Goal: Task Accomplishment & Management: Complete application form

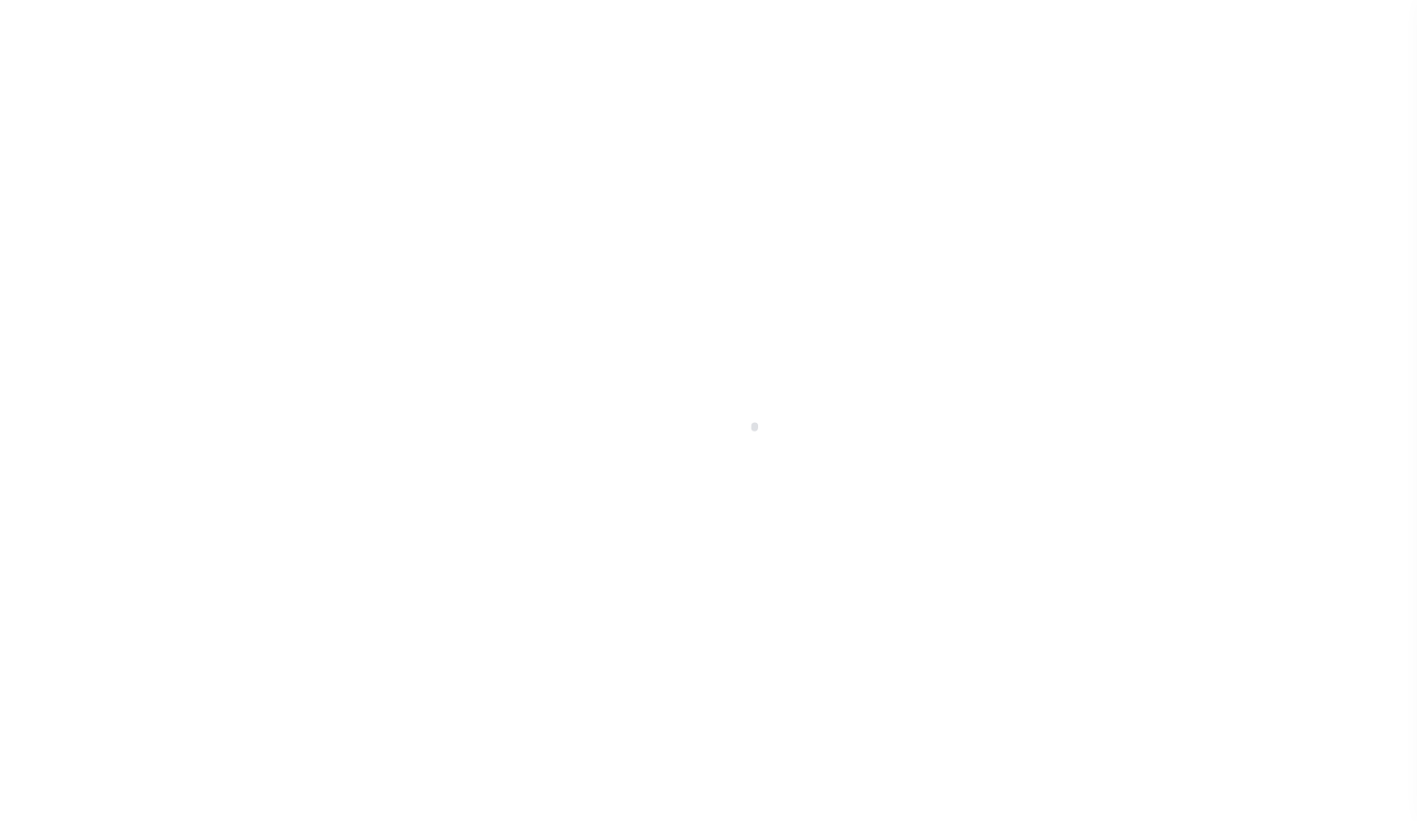
scroll to position [95, 0]
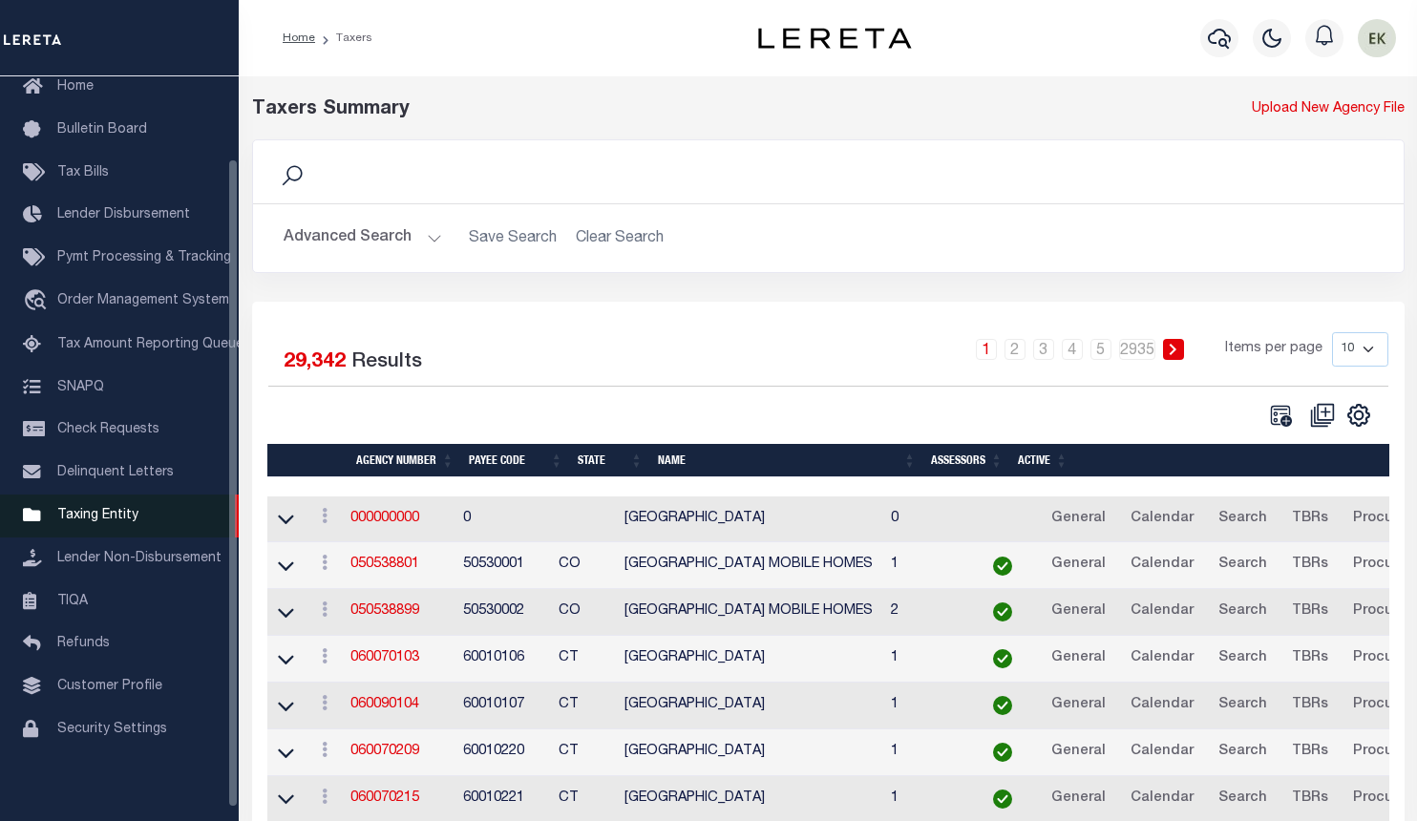
click at [98, 522] on span "Taxing Entity" at bounding box center [97, 515] width 81 height 13
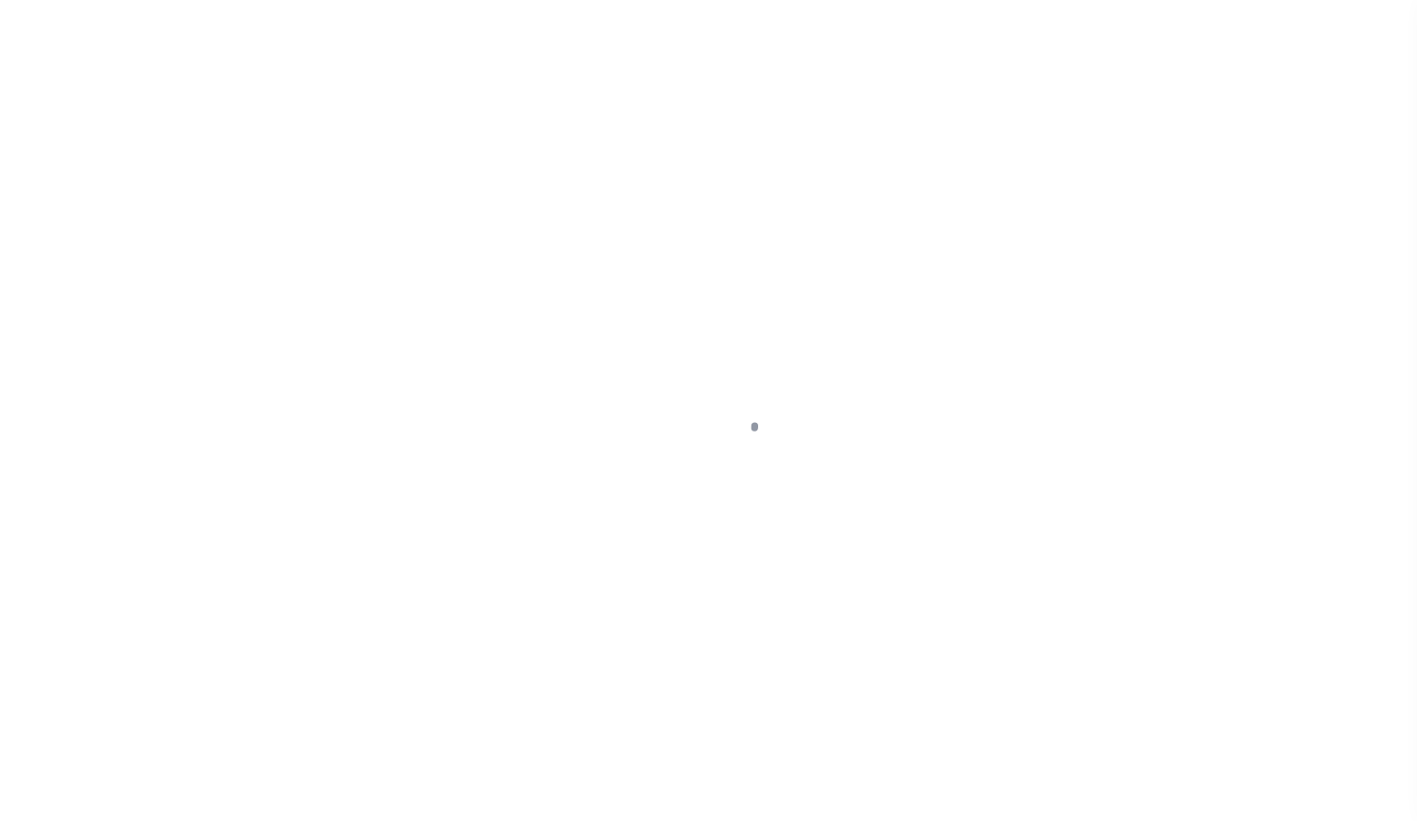
scroll to position [95, 0]
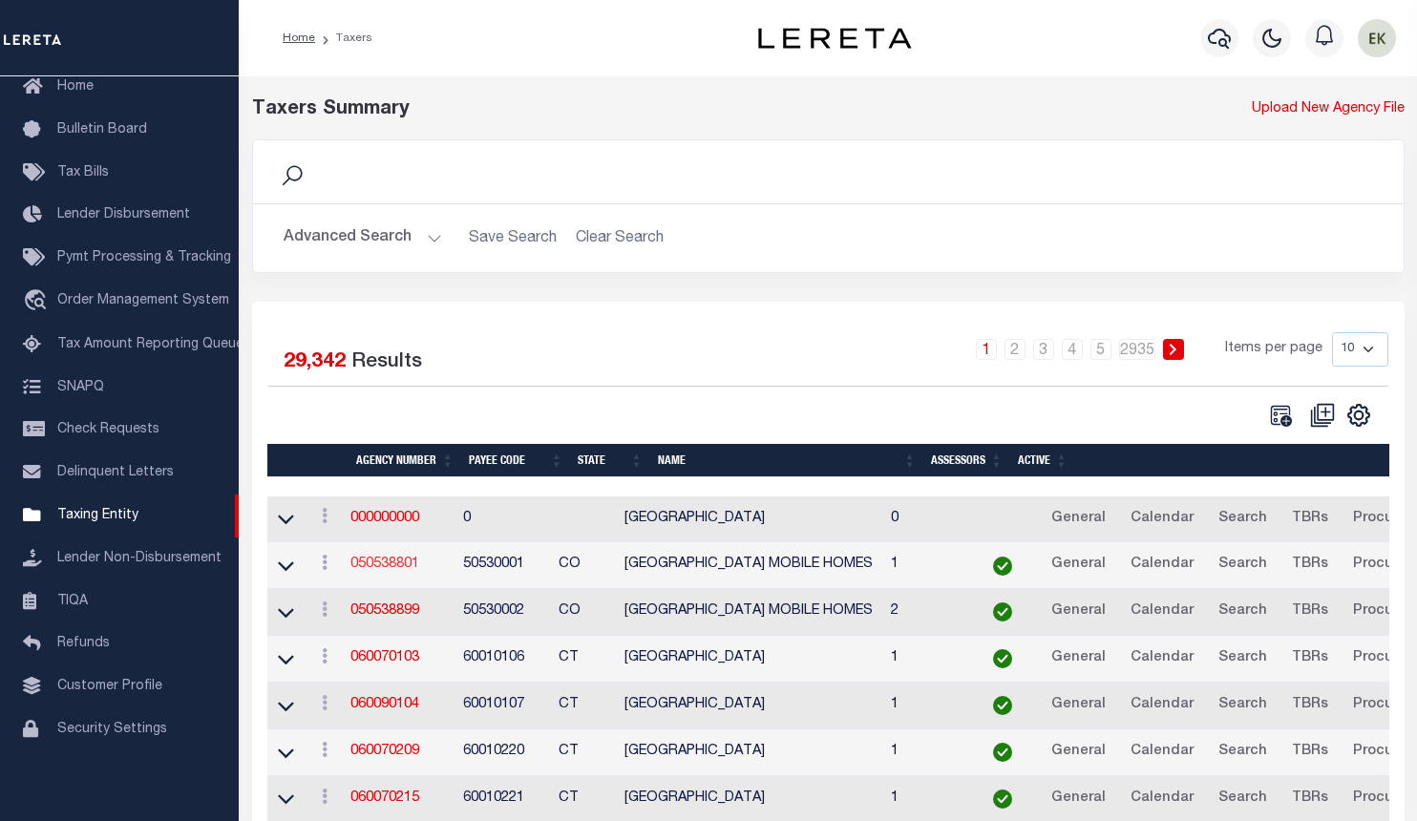
click at [392, 571] on link "050538801" at bounding box center [385, 564] width 69 height 13
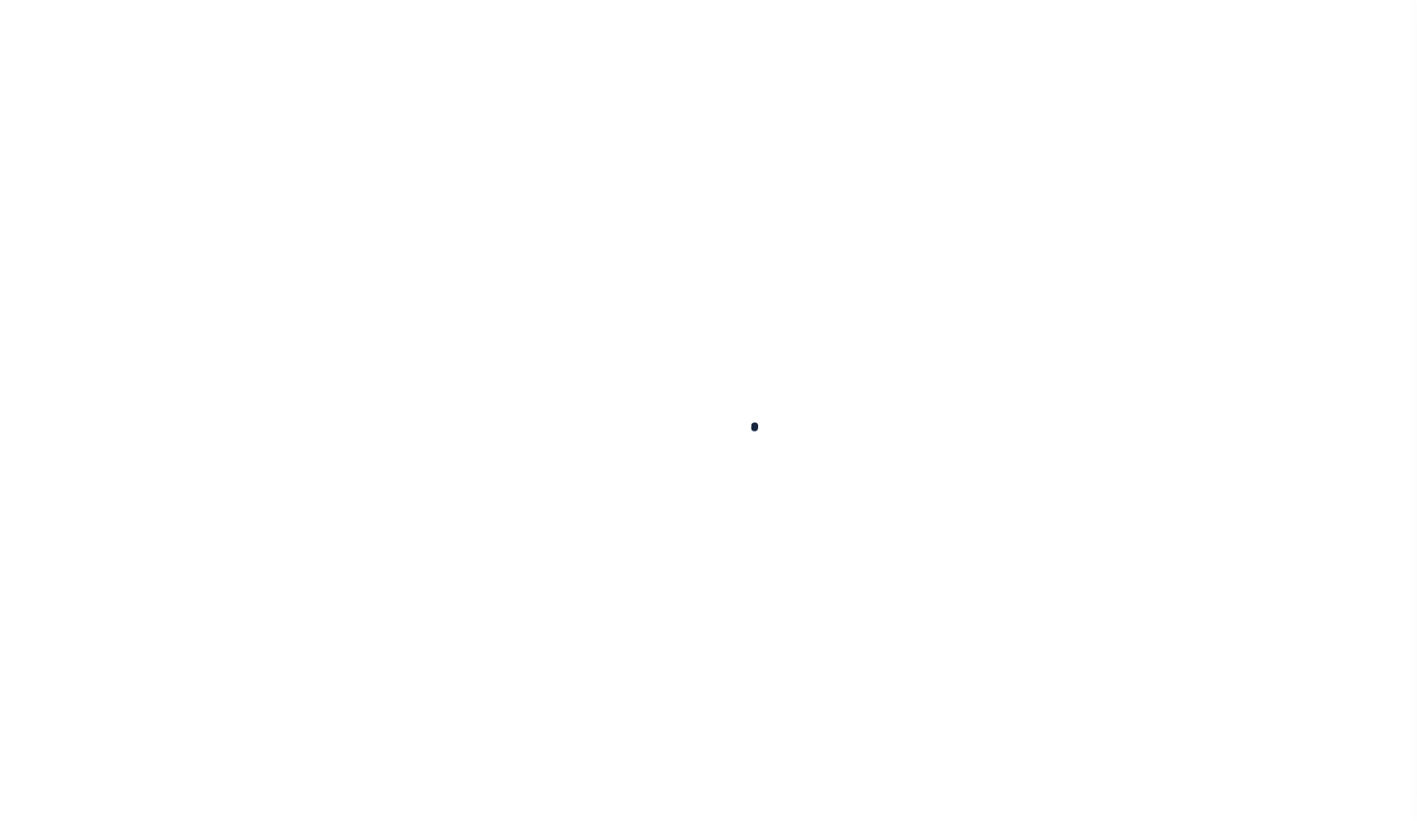
select select
checkbox input "false"
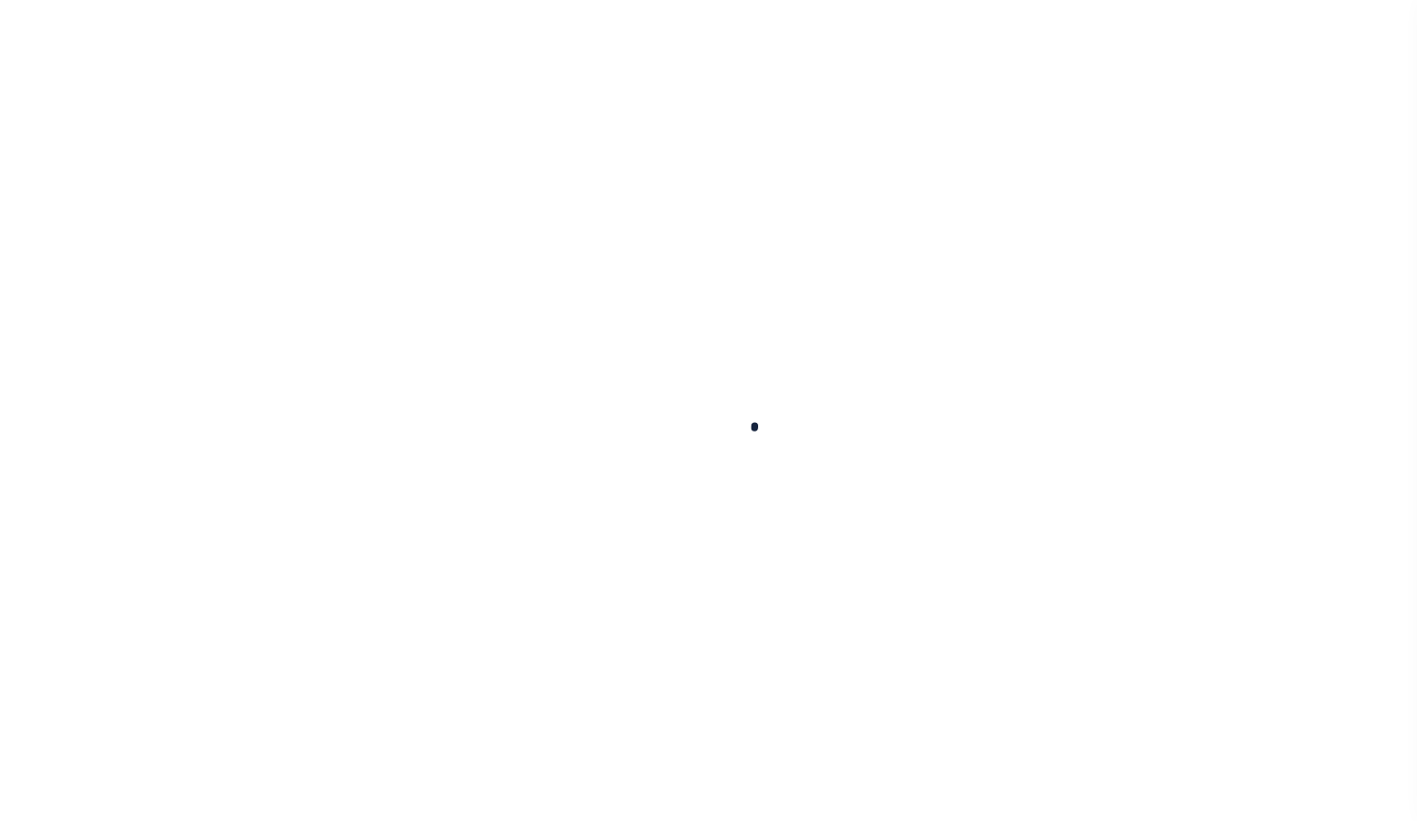
checkbox input "false"
type input "810500000"
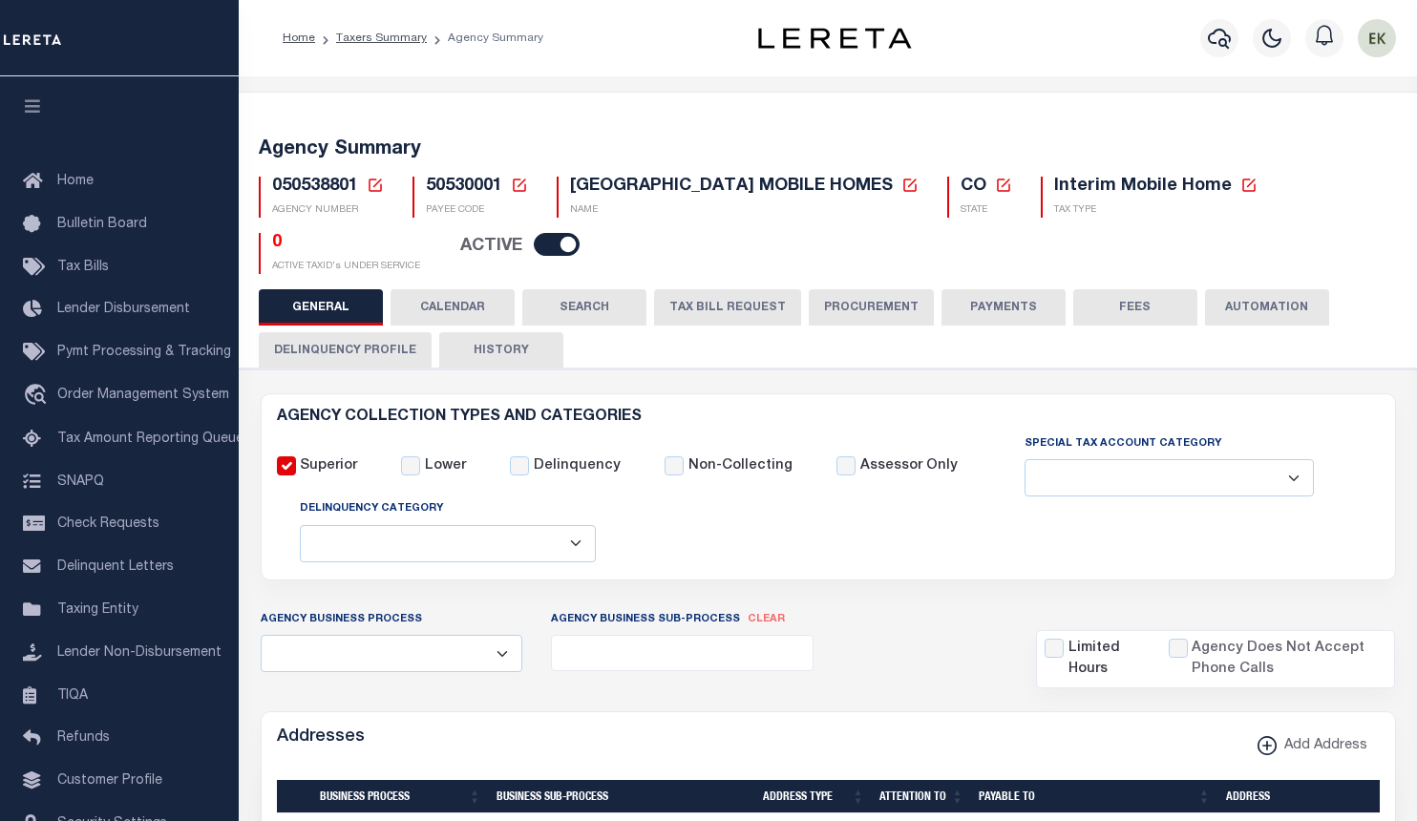
click at [376, 185] on icon at bounding box center [375, 185] width 17 height 17
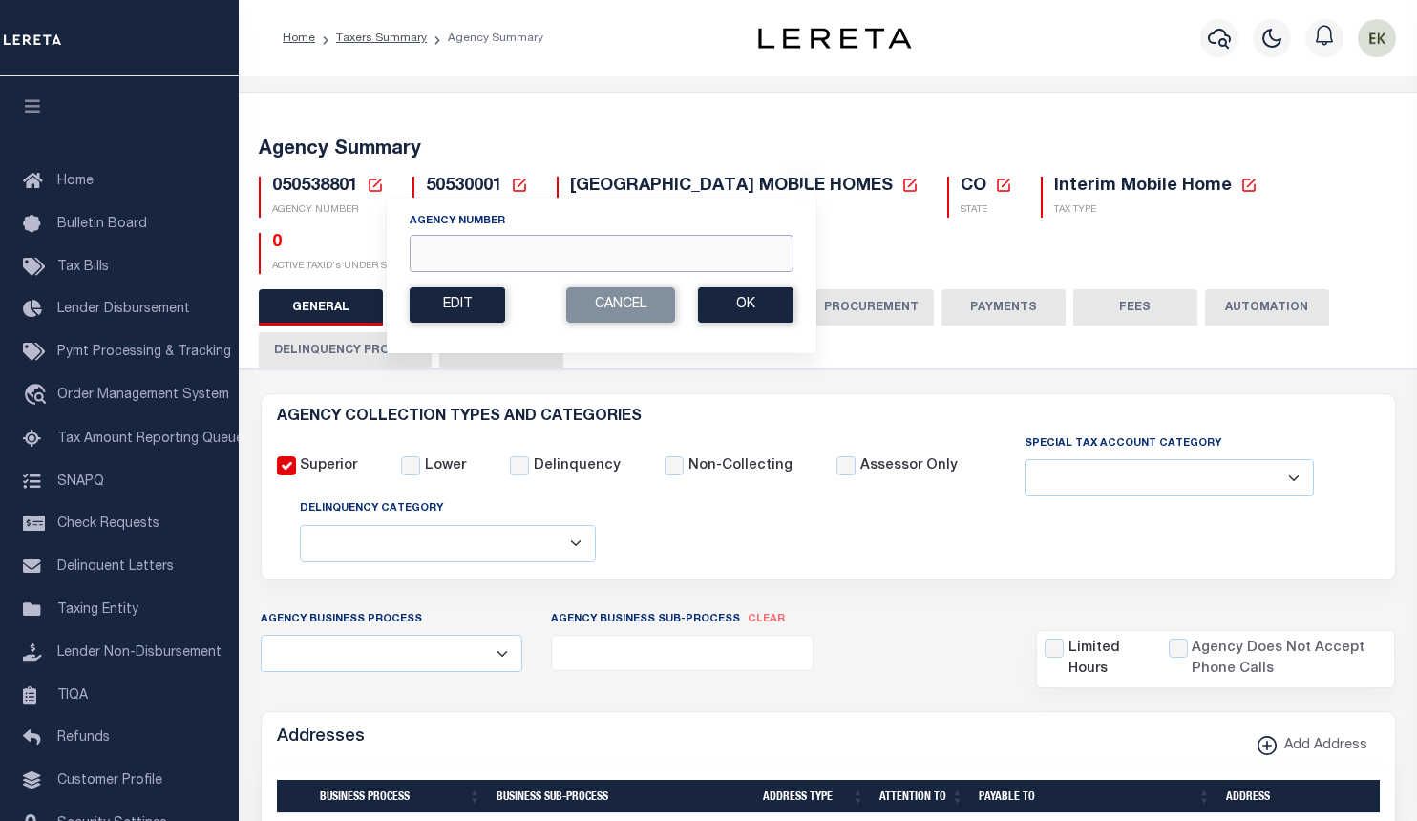
click at [457, 245] on input "Agency Number" at bounding box center [602, 253] width 384 height 37
paste input "460270000"
type input "460270000"
click at [389, 185] on div "050538801 Agency Number 460270000 Edit Cancel Ok New Agency Number Cancel Ok" at bounding box center [322, 197] width 154 height 41
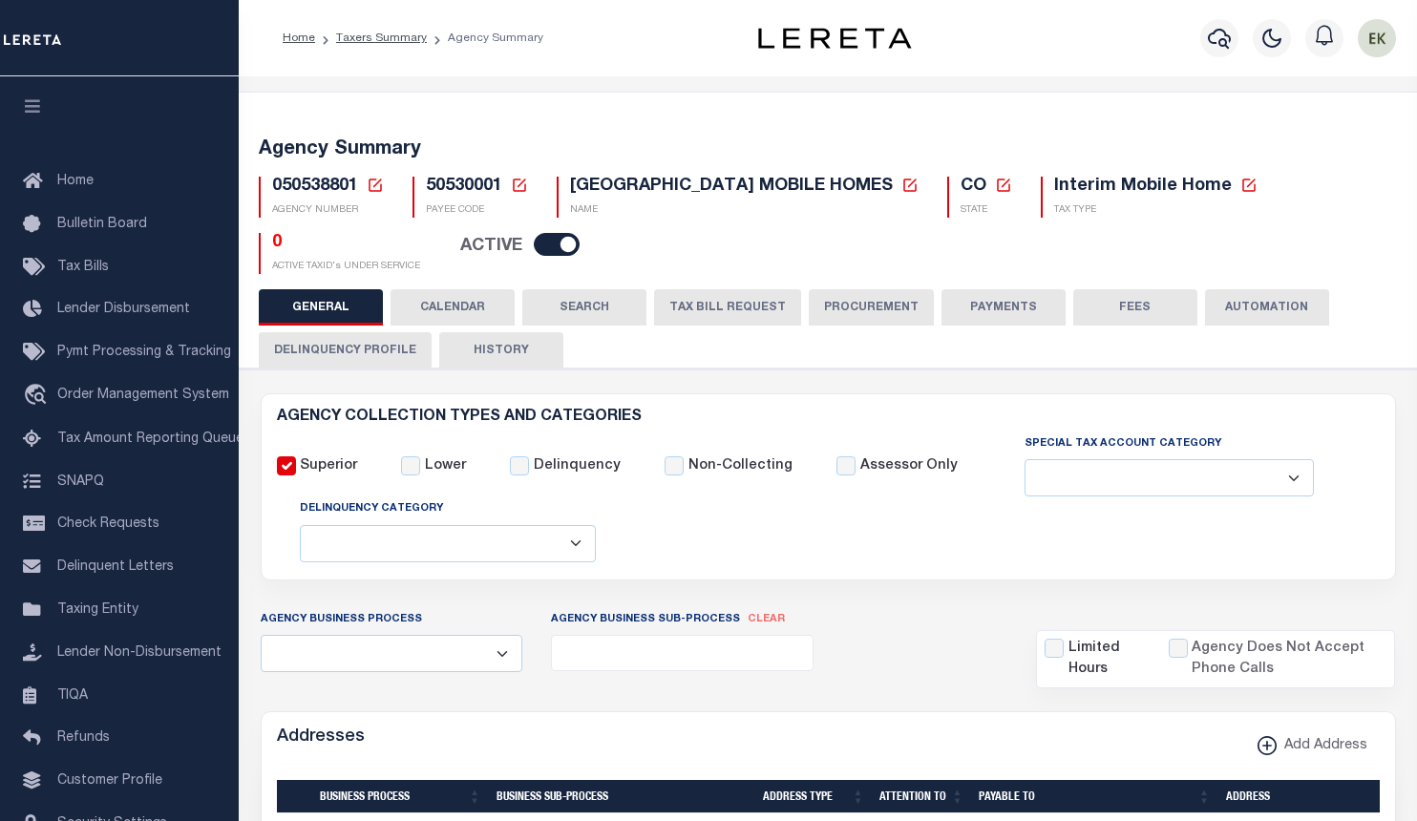
click at [379, 183] on icon at bounding box center [375, 185] width 17 height 17
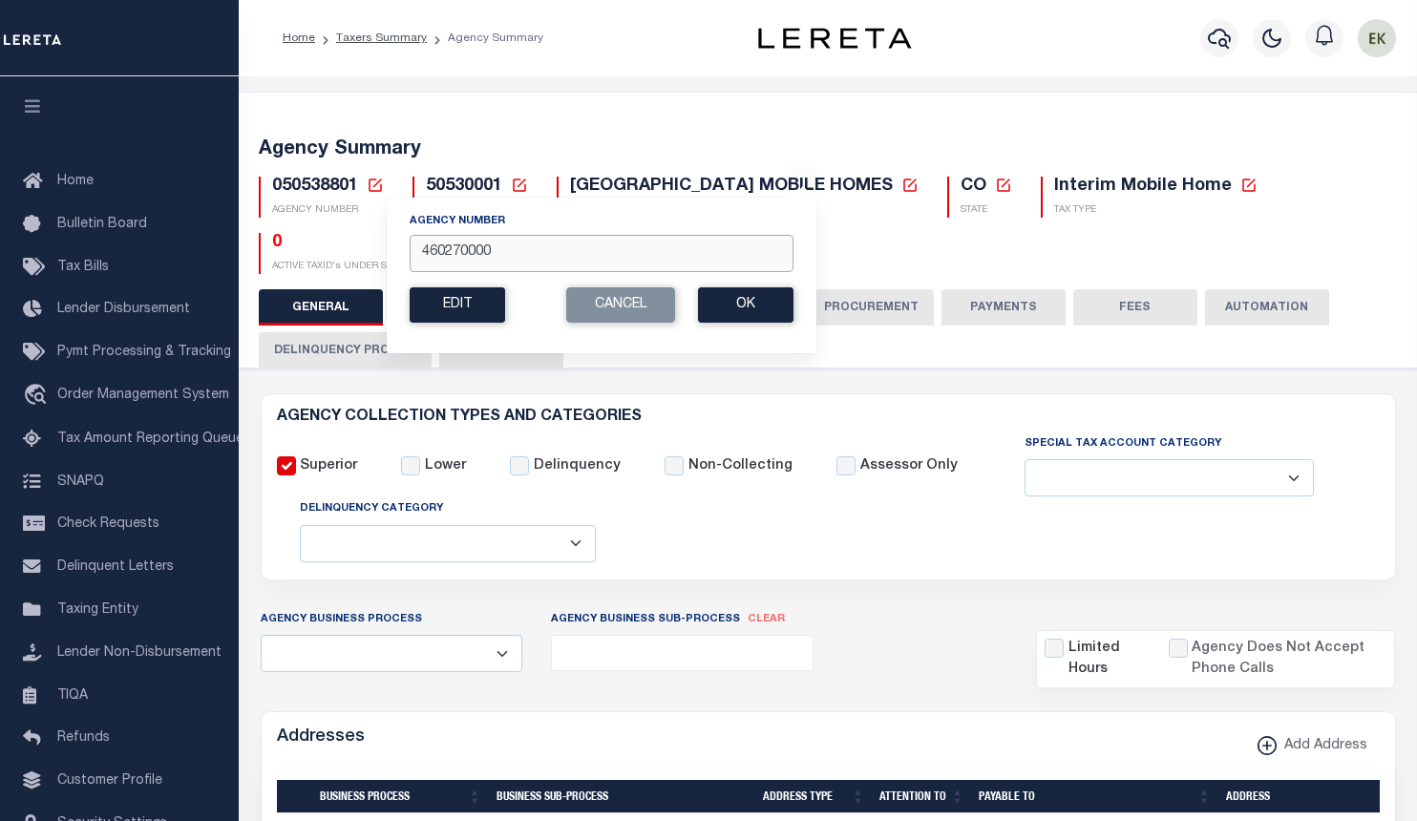
drag, startPoint x: 515, startPoint y: 245, endPoint x: 523, endPoint y: 256, distance: 14.3
click at [523, 256] on input "460270000" at bounding box center [602, 253] width 384 height 37
click at [732, 307] on button "Ok" at bounding box center [746, 304] width 96 height 35
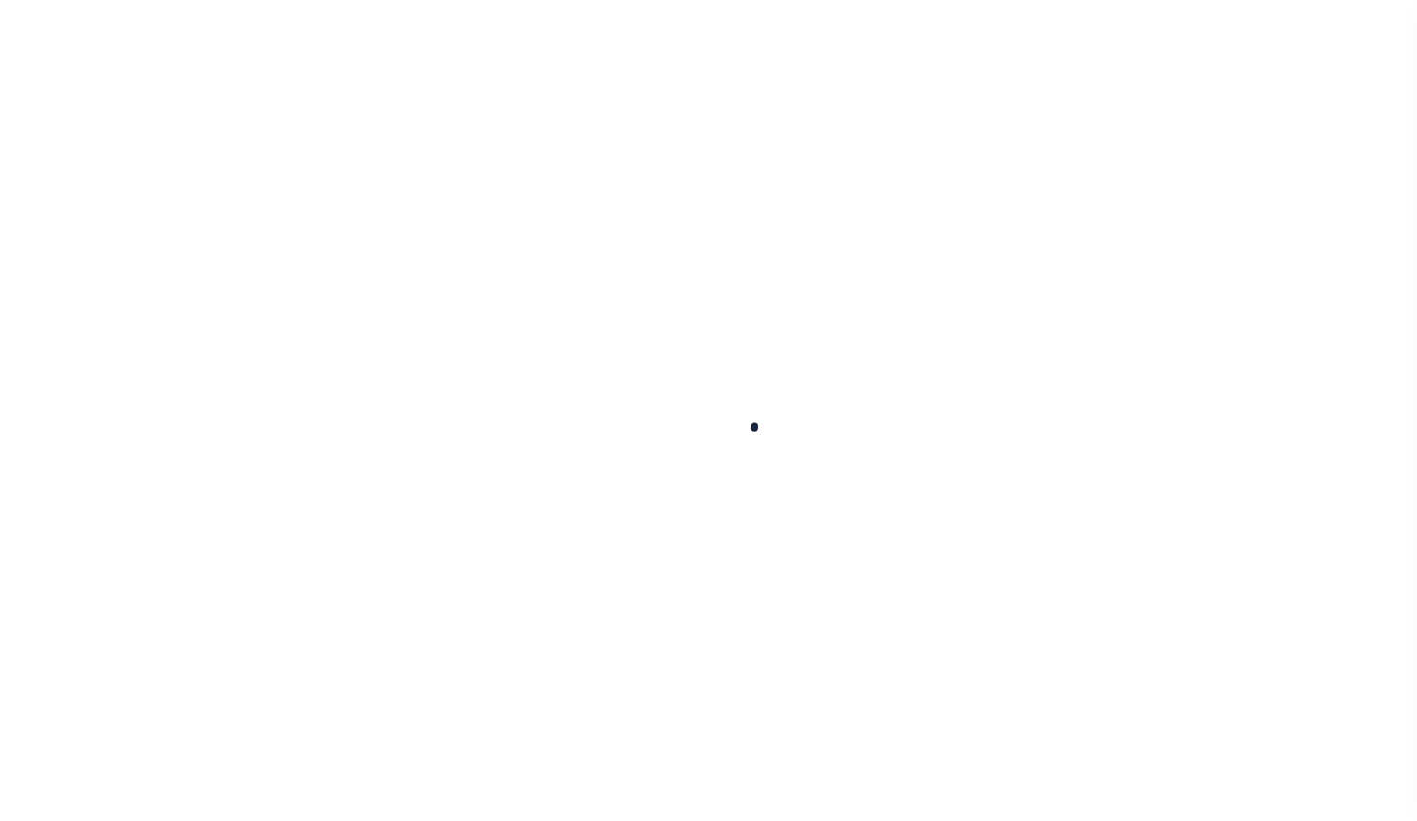
select select
checkbox input "false"
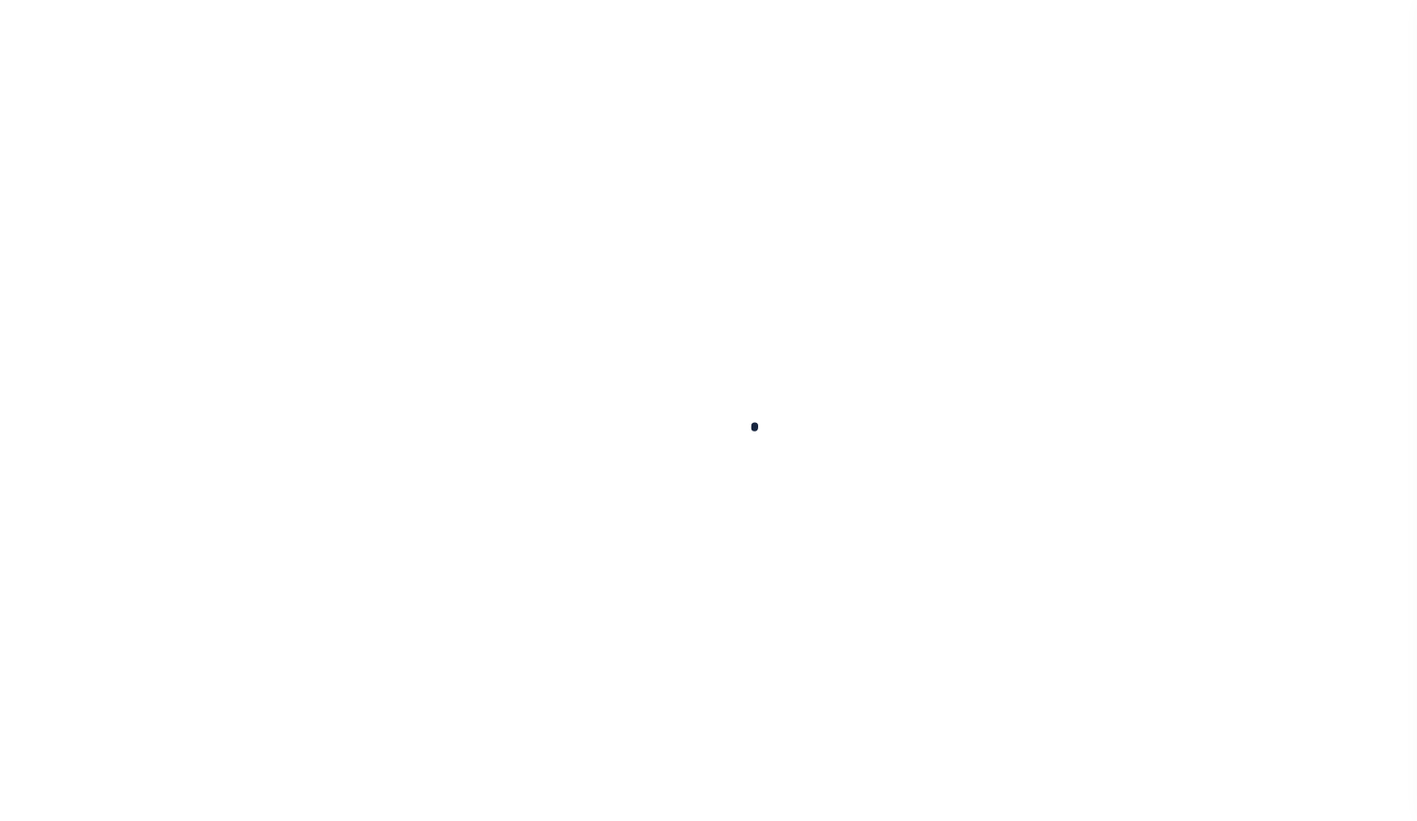
checkbox input "false"
type input "5305300000"
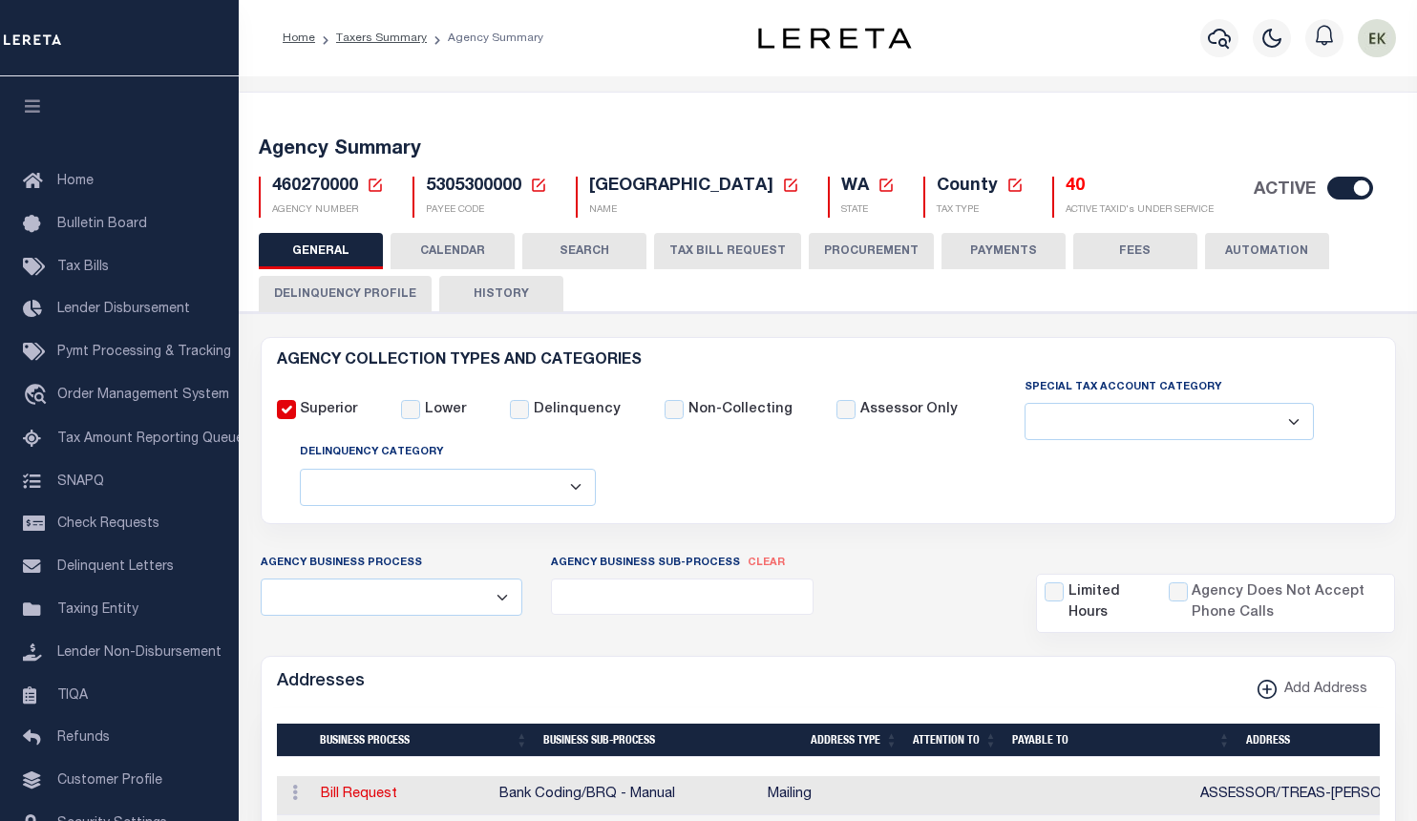
click at [742, 251] on button "TAX BILL REQUEST" at bounding box center [727, 251] width 147 height 36
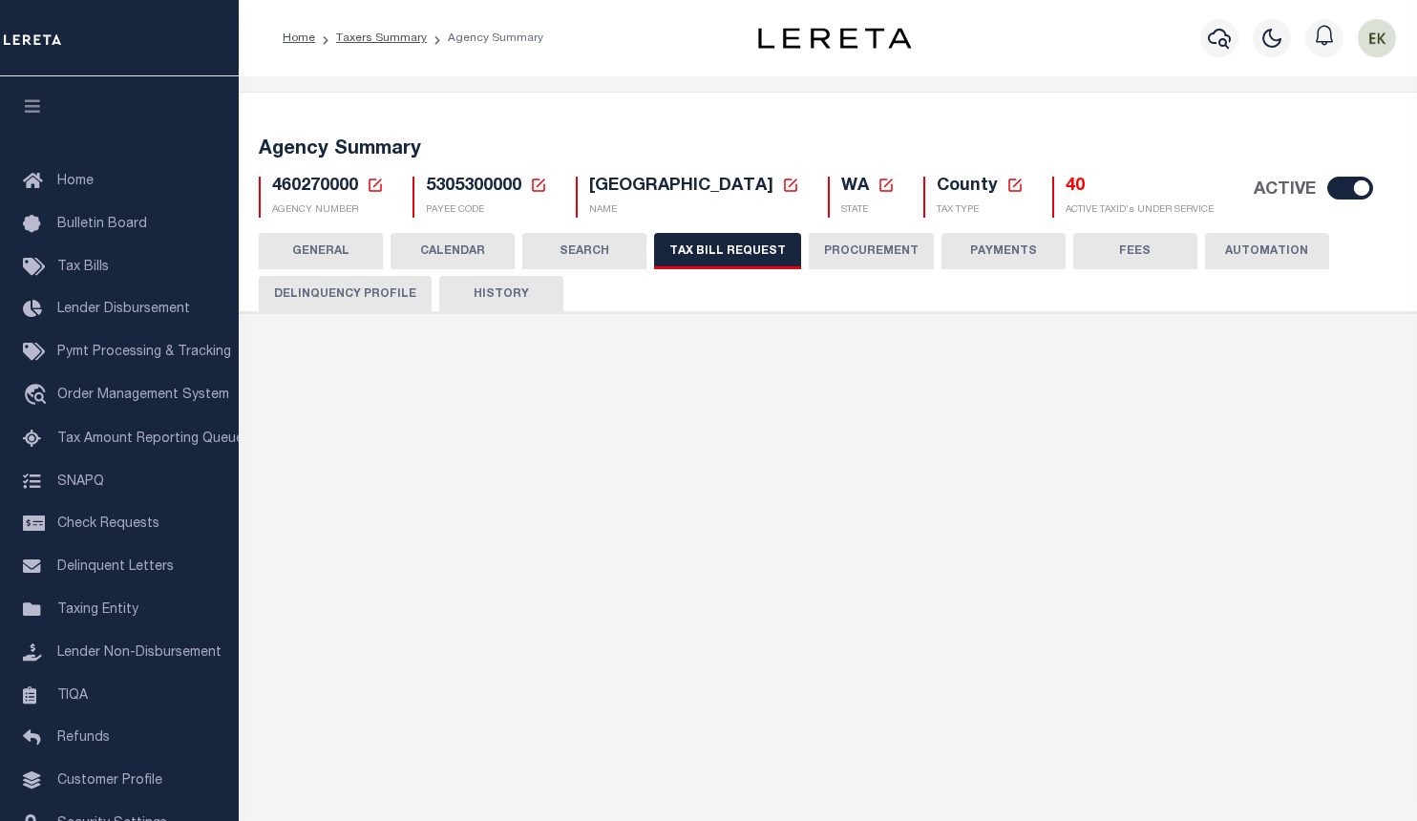
select select "28"
checkbox input "false"
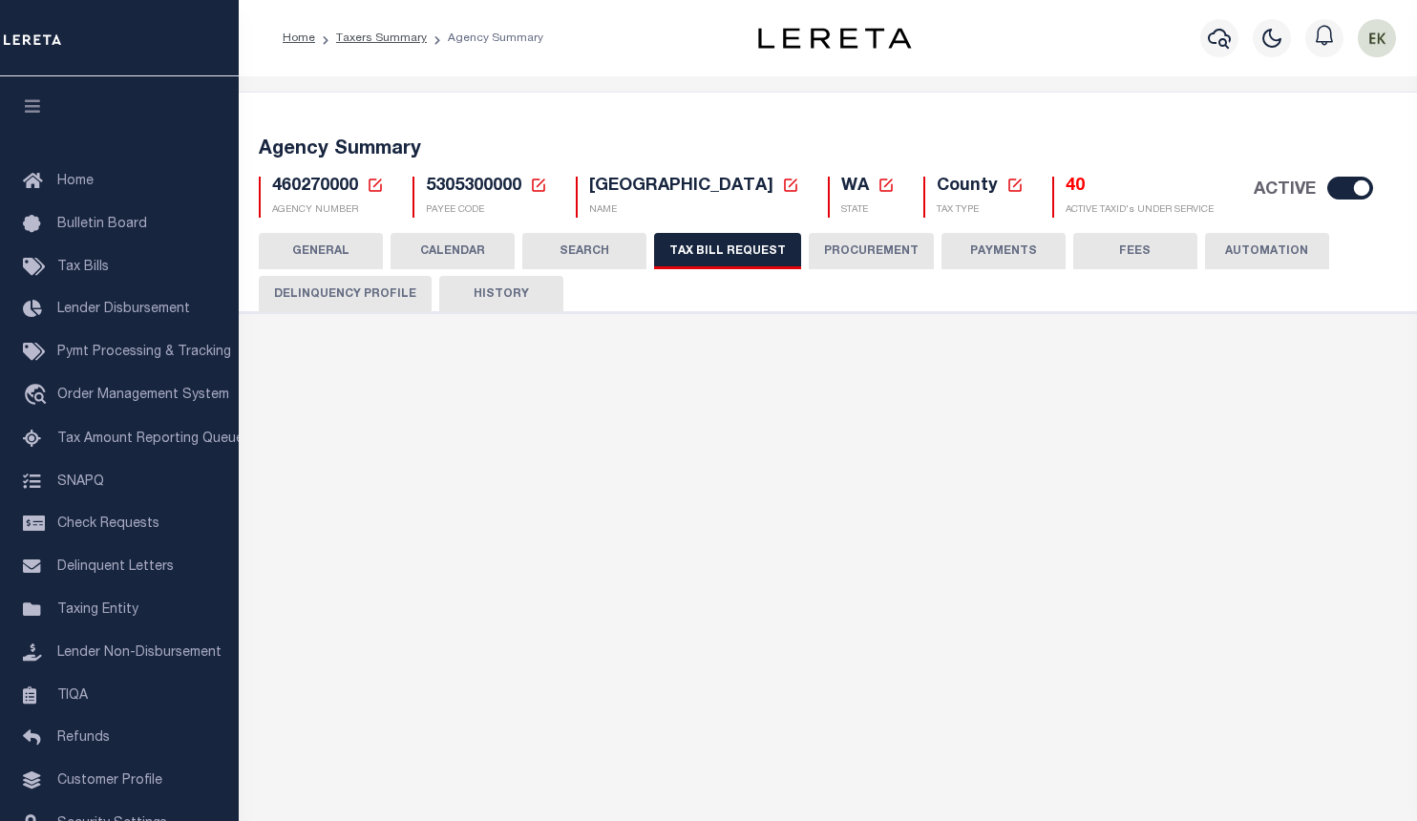
select select "22"
select select "true"
select select "14"
select select
type input "1"
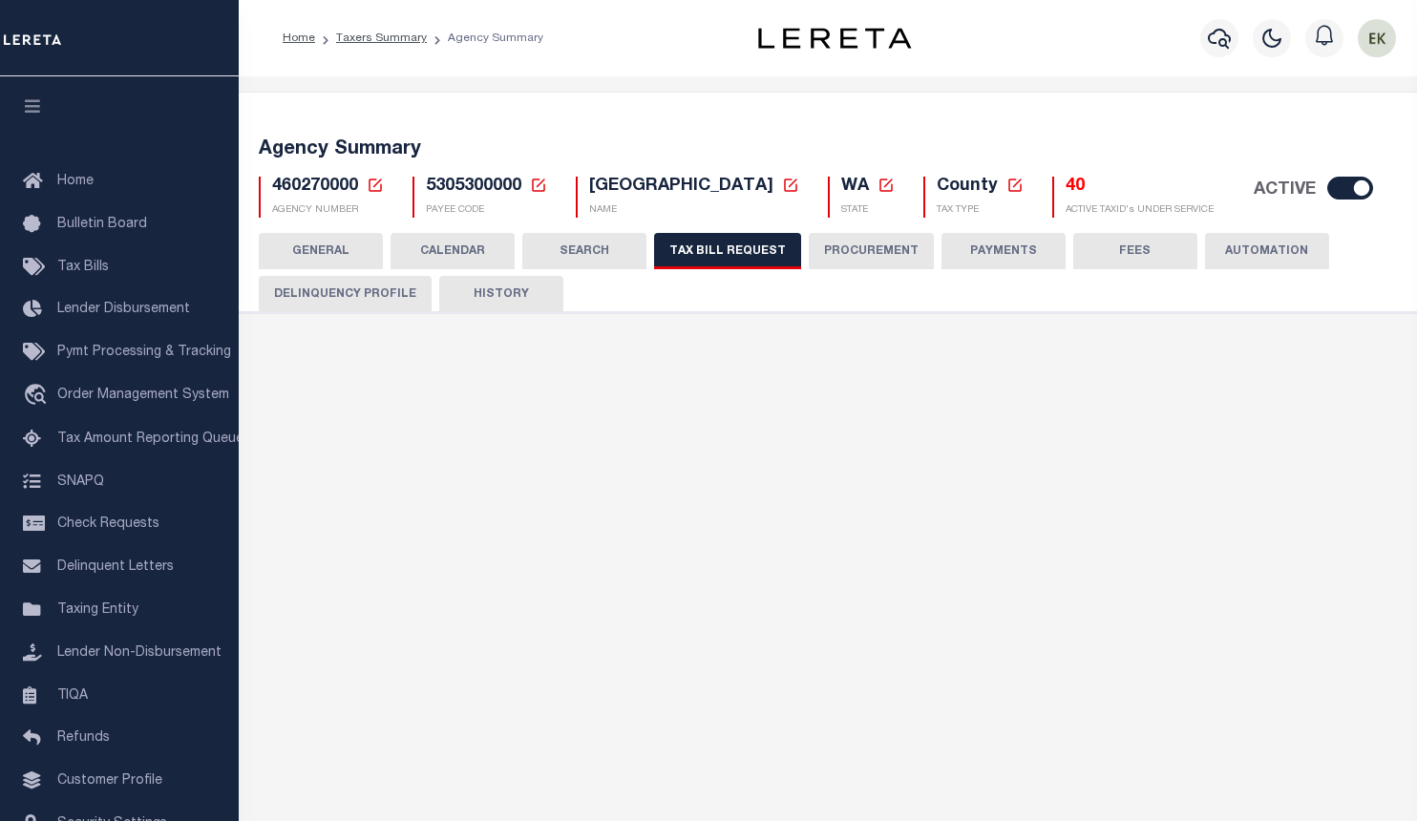
select select "3"
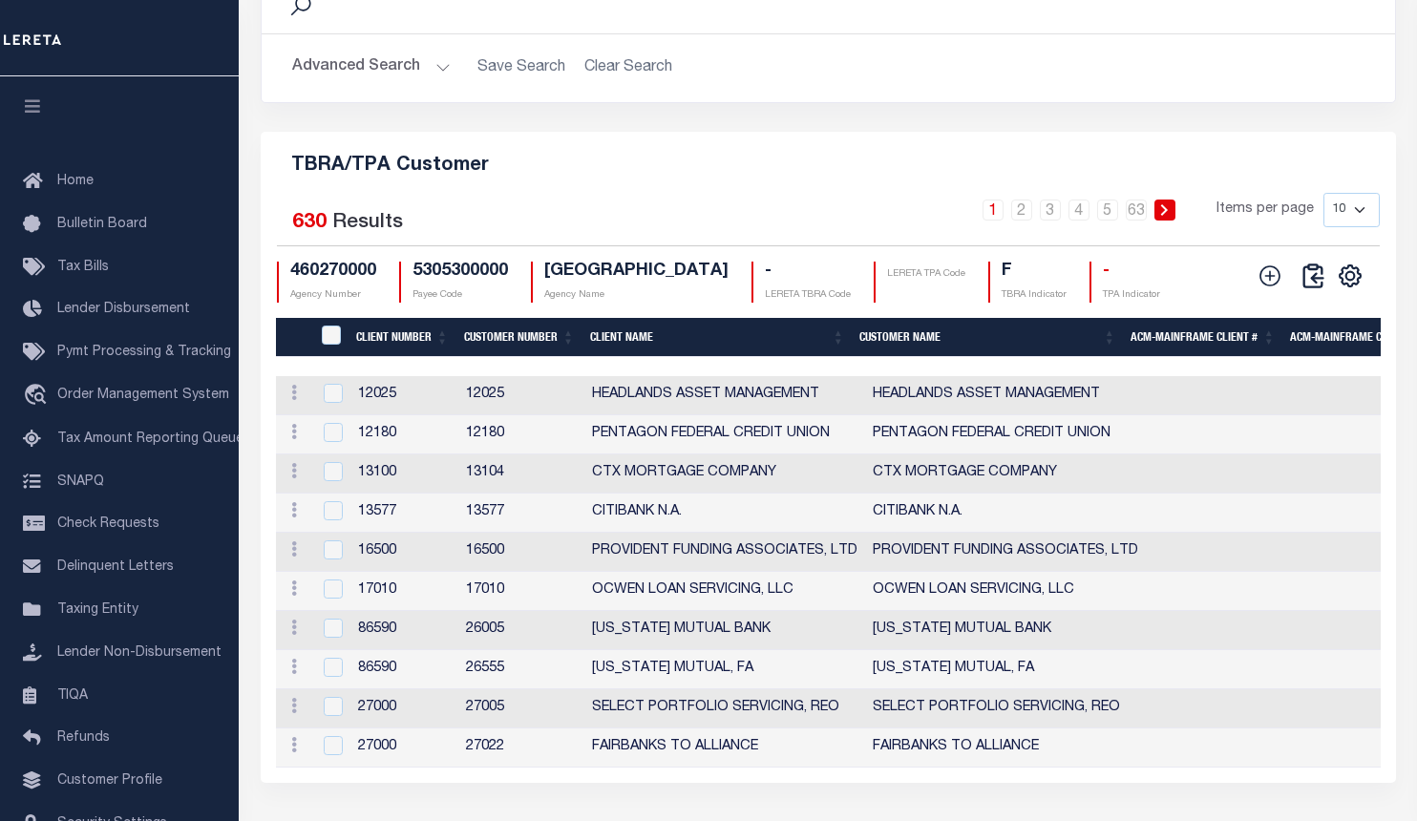
scroll to position [2483, 0]
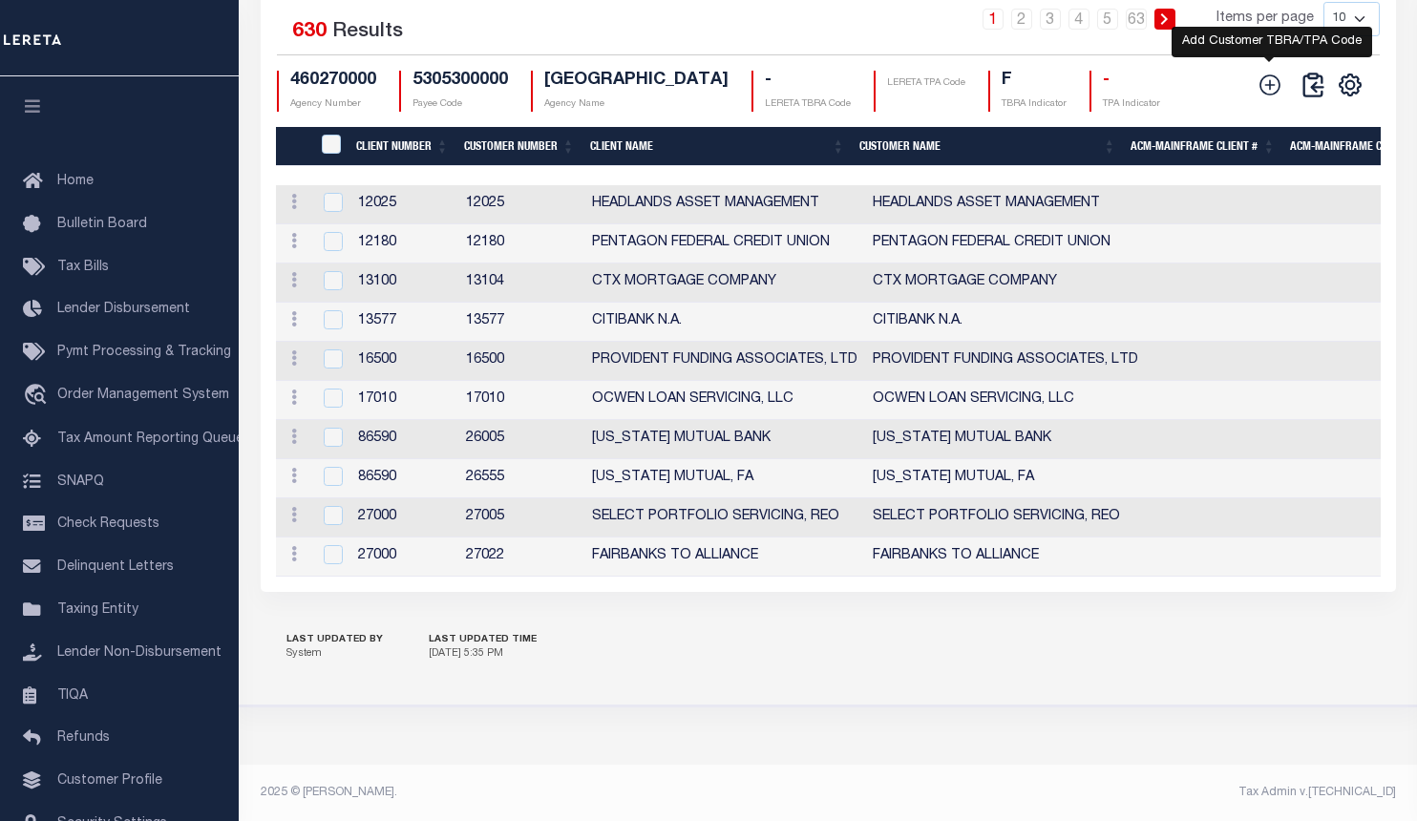
click at [1269, 96] on icon at bounding box center [1270, 84] width 21 height 21
checkbox input "true"
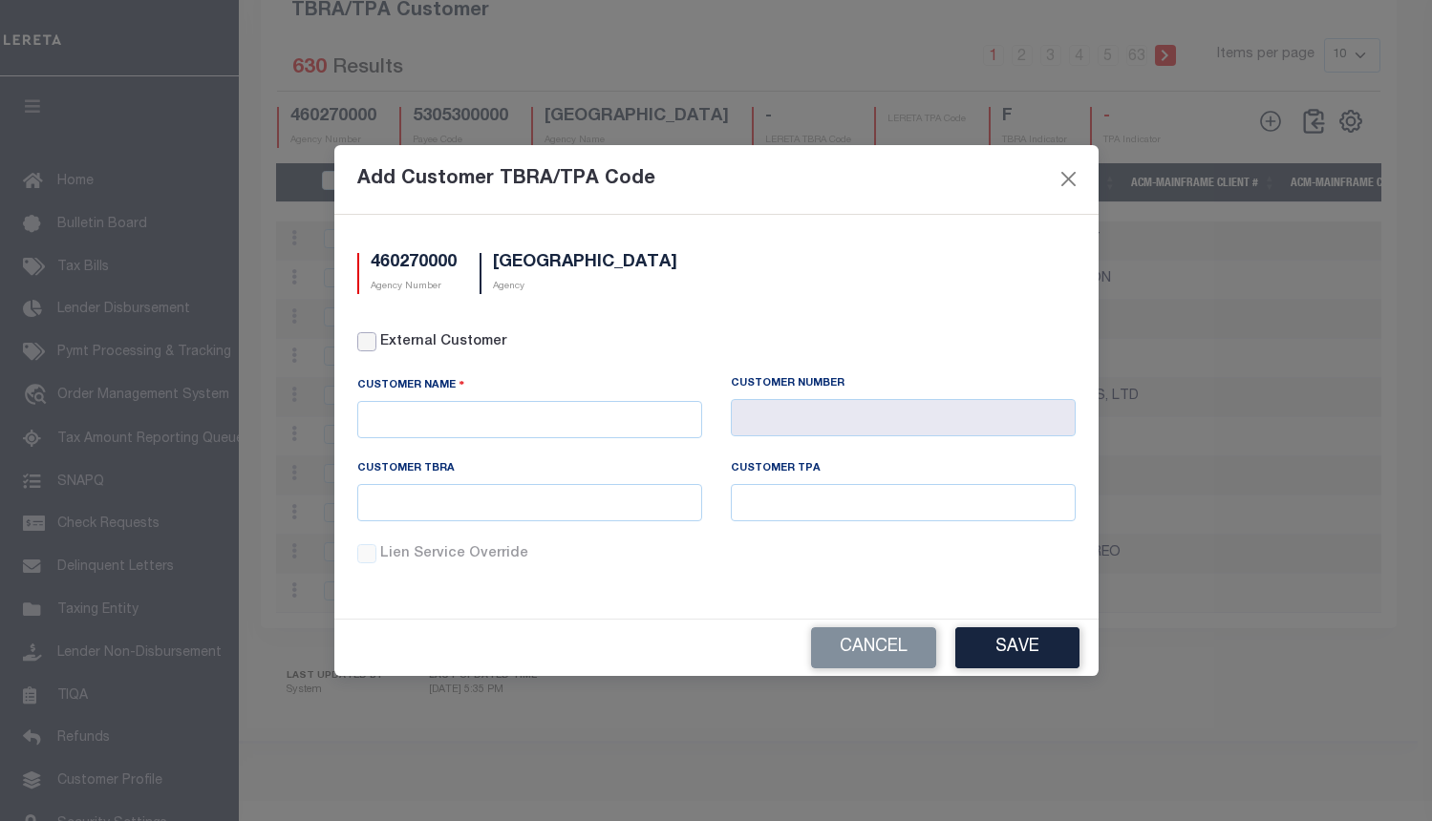
click at [369, 349] on input "External Customer" at bounding box center [366, 341] width 19 height 19
checkbox input "true"
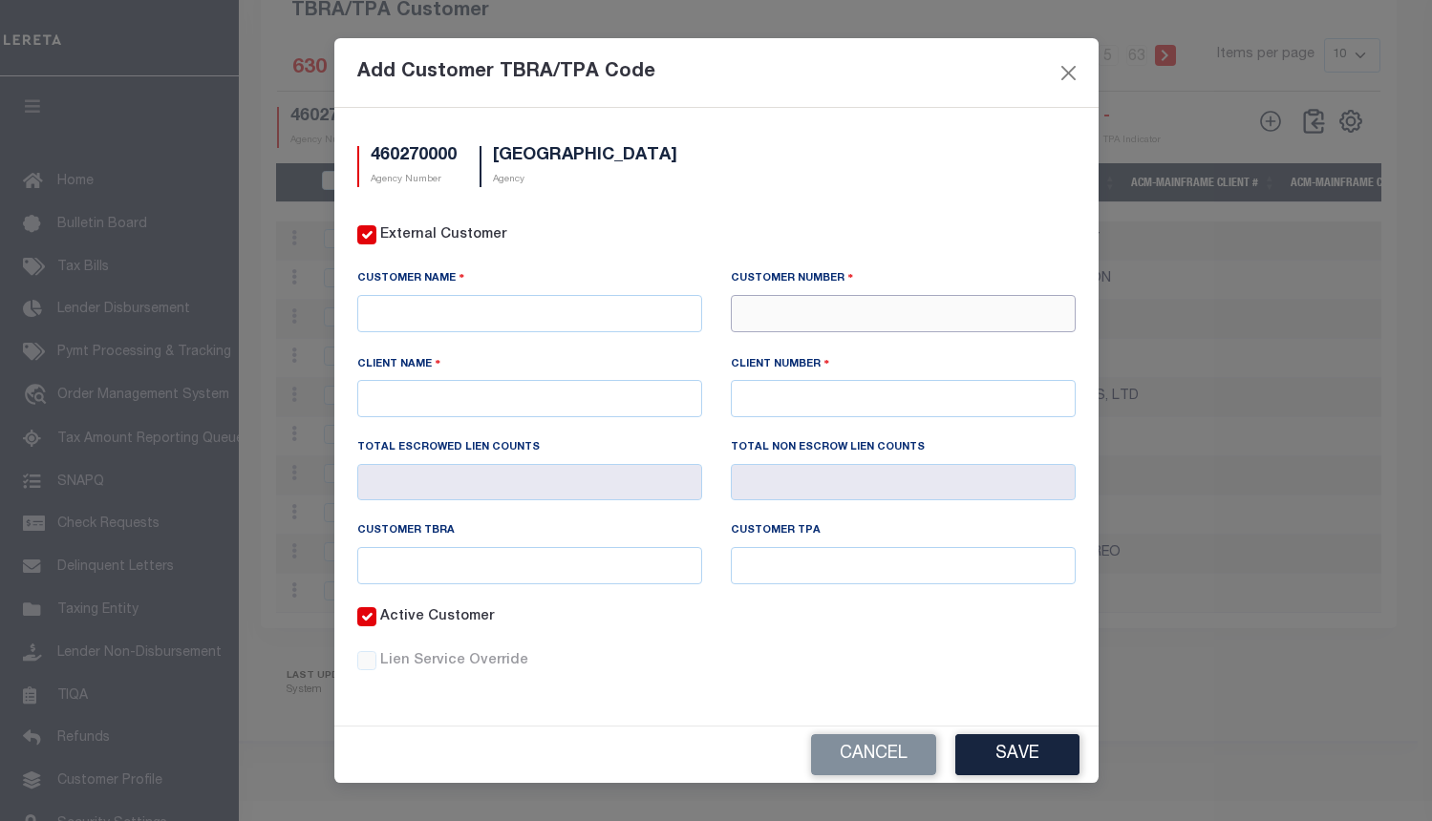
click at [789, 309] on input "text" at bounding box center [903, 313] width 345 height 37
paste input "37060"
type input "37060"
click at [845, 348] on div "37060 - FAIRWINDS CREDIT UNION" at bounding box center [903, 348] width 343 height 31
type input "FAIRWINDS CREDIT UNION"
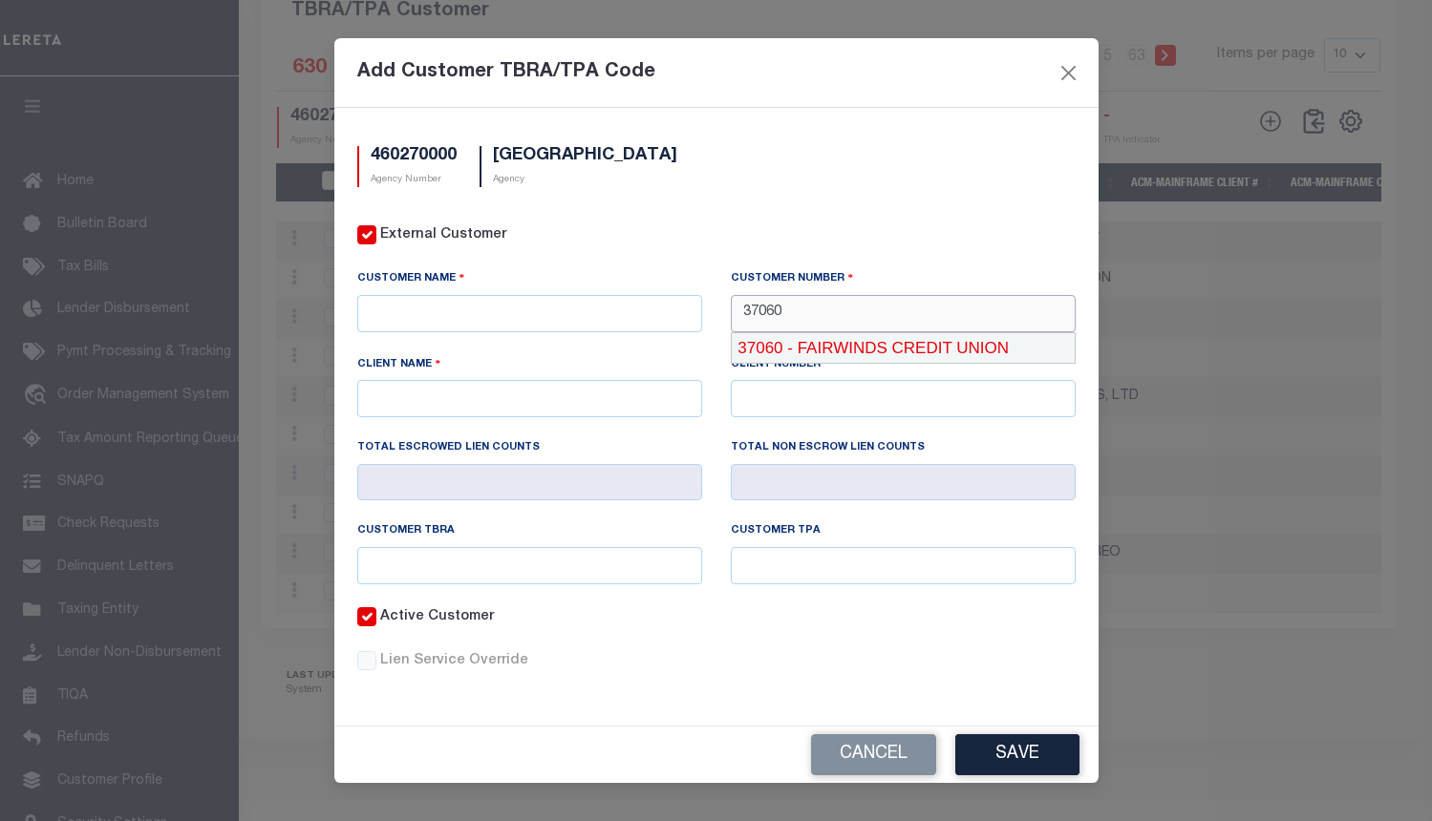
type input "FAIRWINDS CREDIT UNION"
type input "37060"
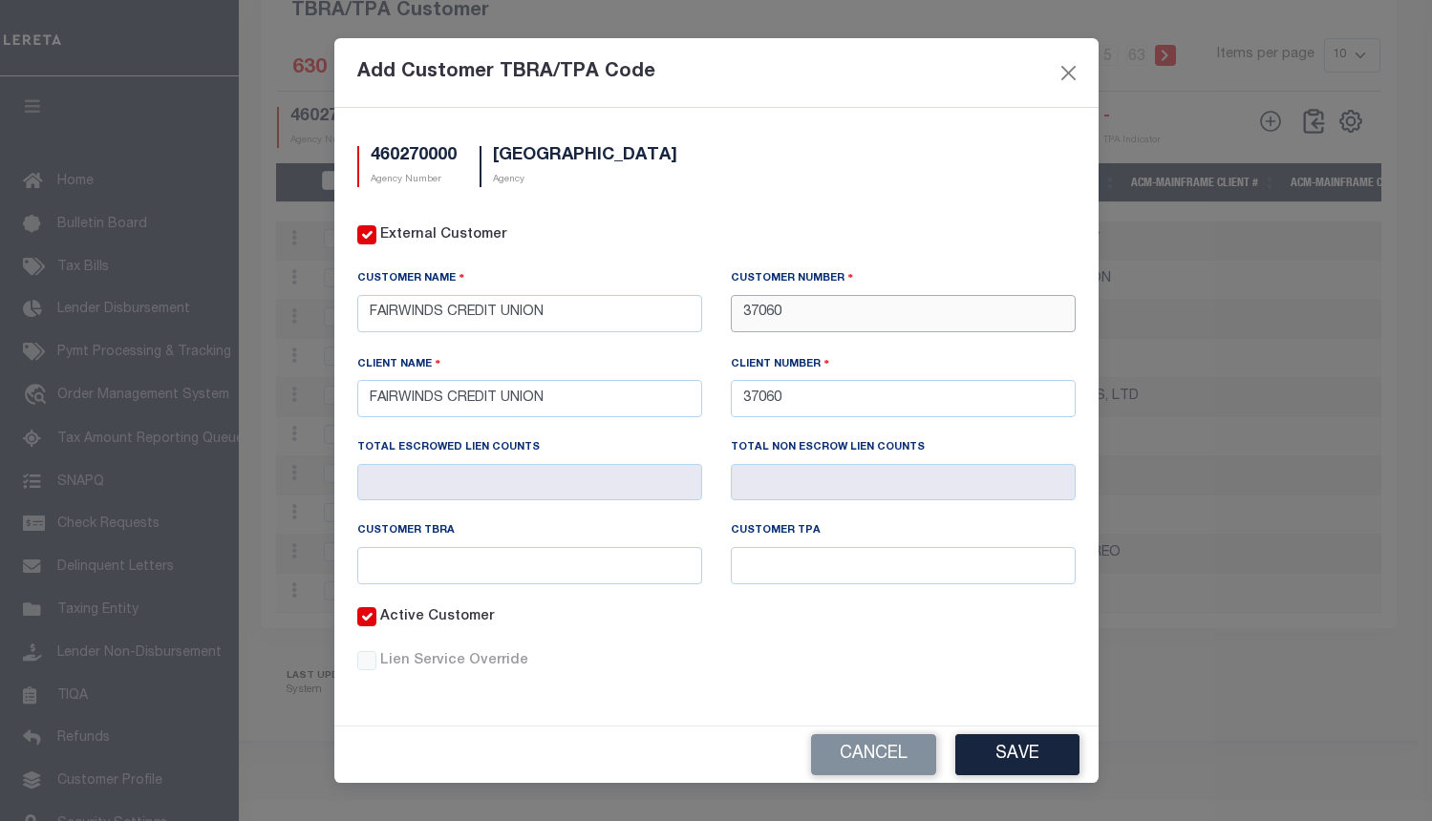
type input "37060"
click at [667, 573] on input "text" at bounding box center [529, 565] width 345 height 37
paste input "2145"
type input "2145"
click at [827, 567] on input "text" at bounding box center [903, 565] width 345 height 37
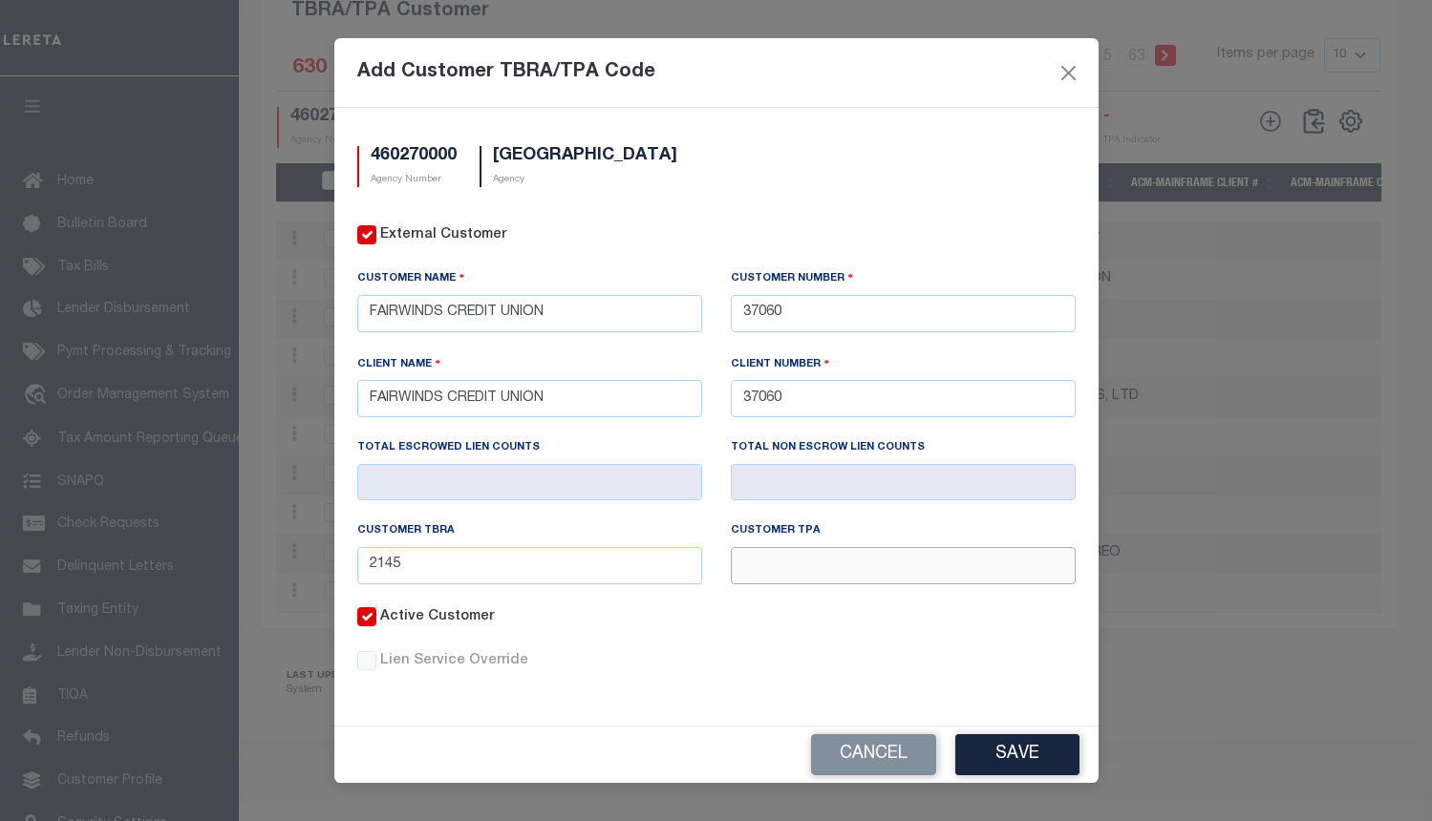
paste input "2145"
type input "2145"
click at [991, 752] on button "Save" at bounding box center [1017, 754] width 124 height 41
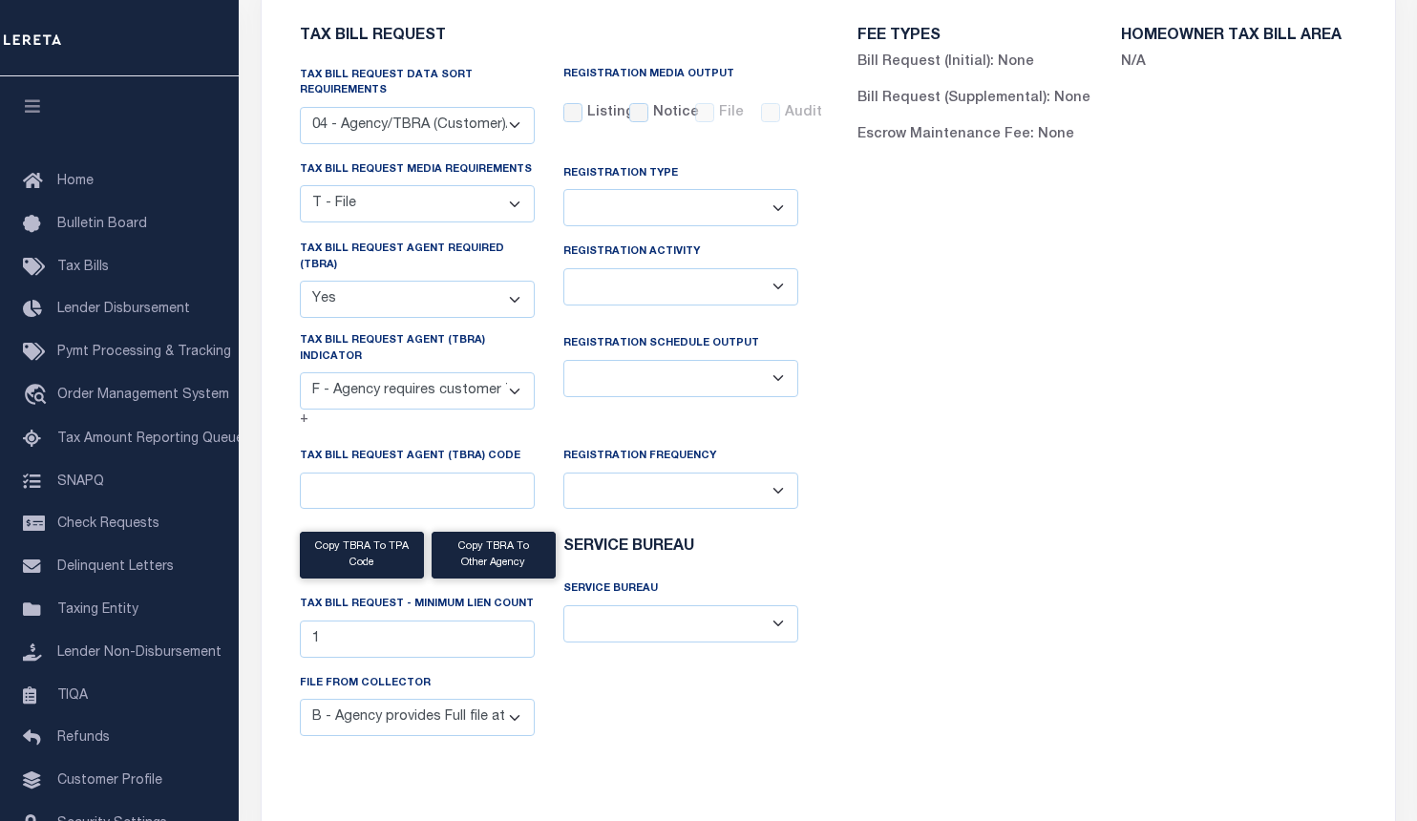
scroll to position [0, 0]
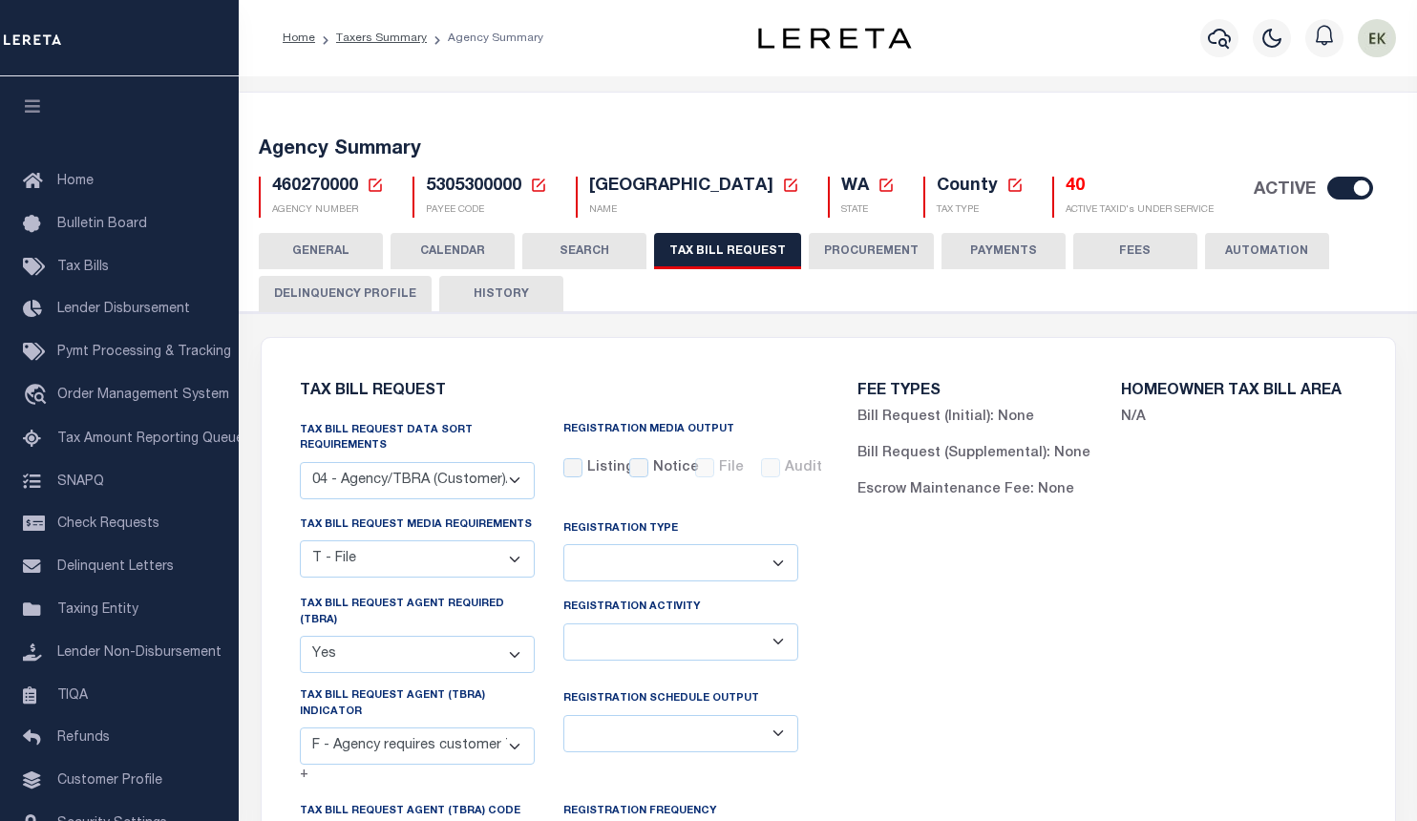
drag, startPoint x: 479, startPoint y: 288, endPoint x: 511, endPoint y: 307, distance: 37.2
click at [480, 288] on button "HISTORY" at bounding box center [501, 294] width 124 height 36
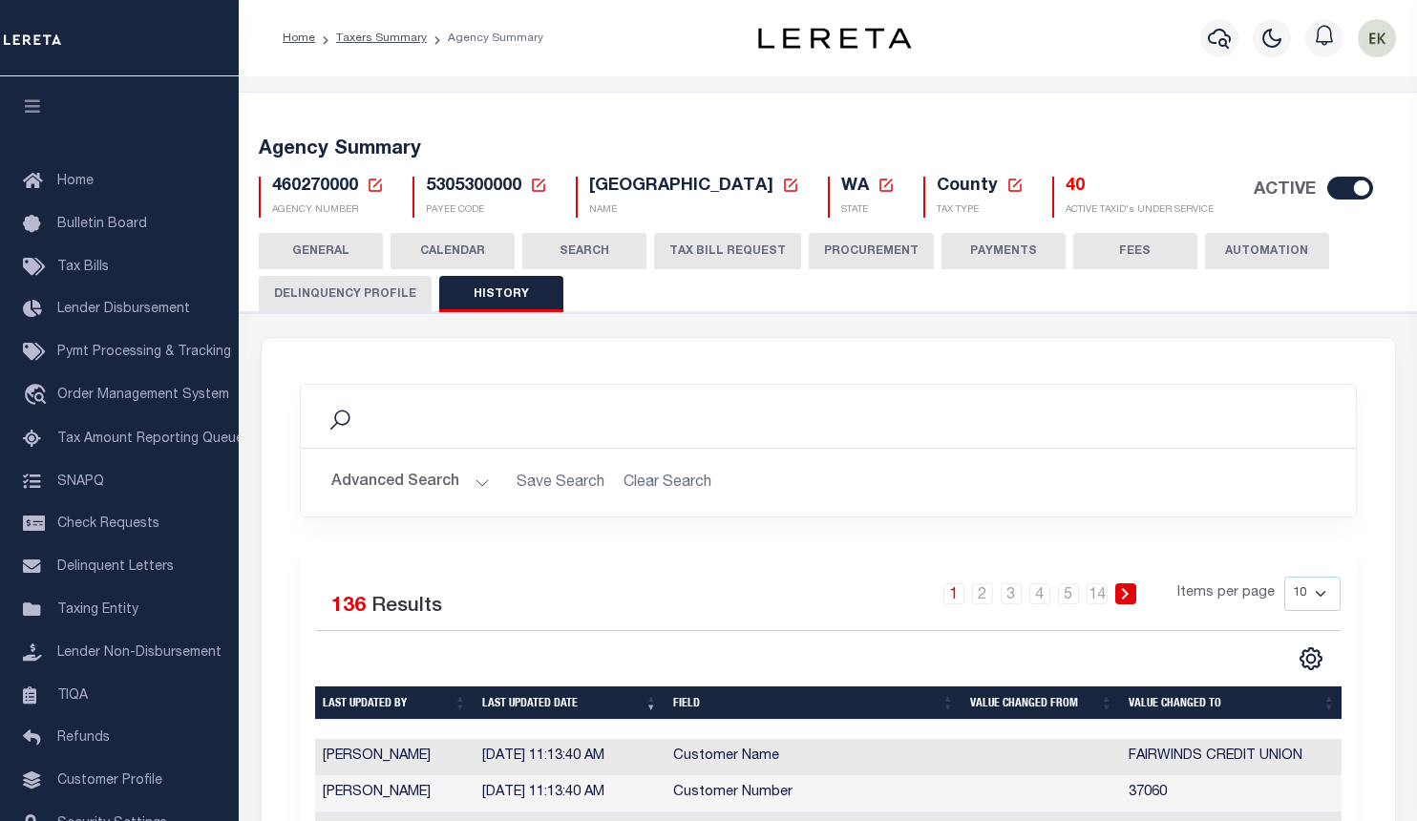
click at [718, 252] on button "TAX BILL REQUEST" at bounding box center [727, 251] width 147 height 36
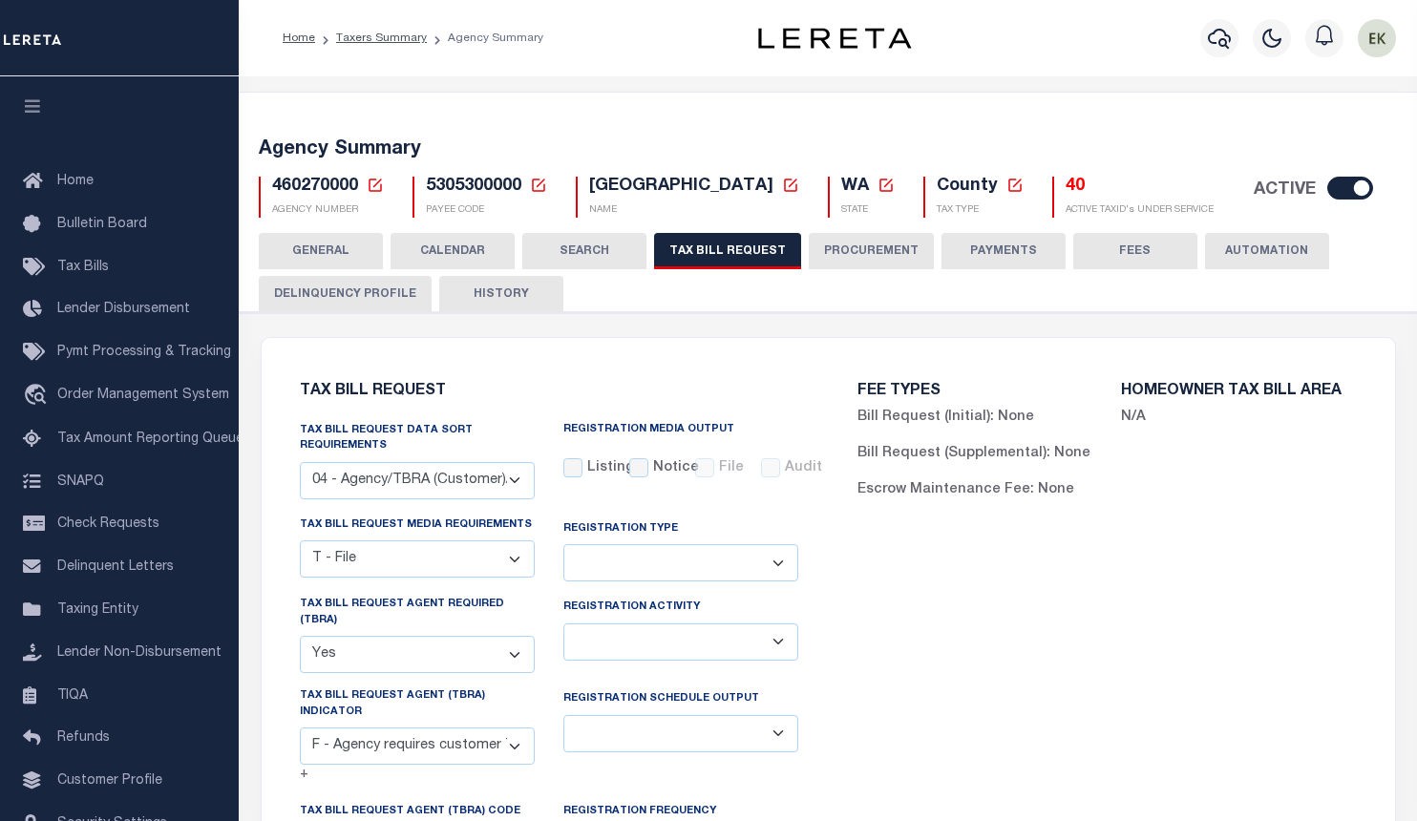
click at [380, 187] on icon at bounding box center [375, 185] width 13 height 13
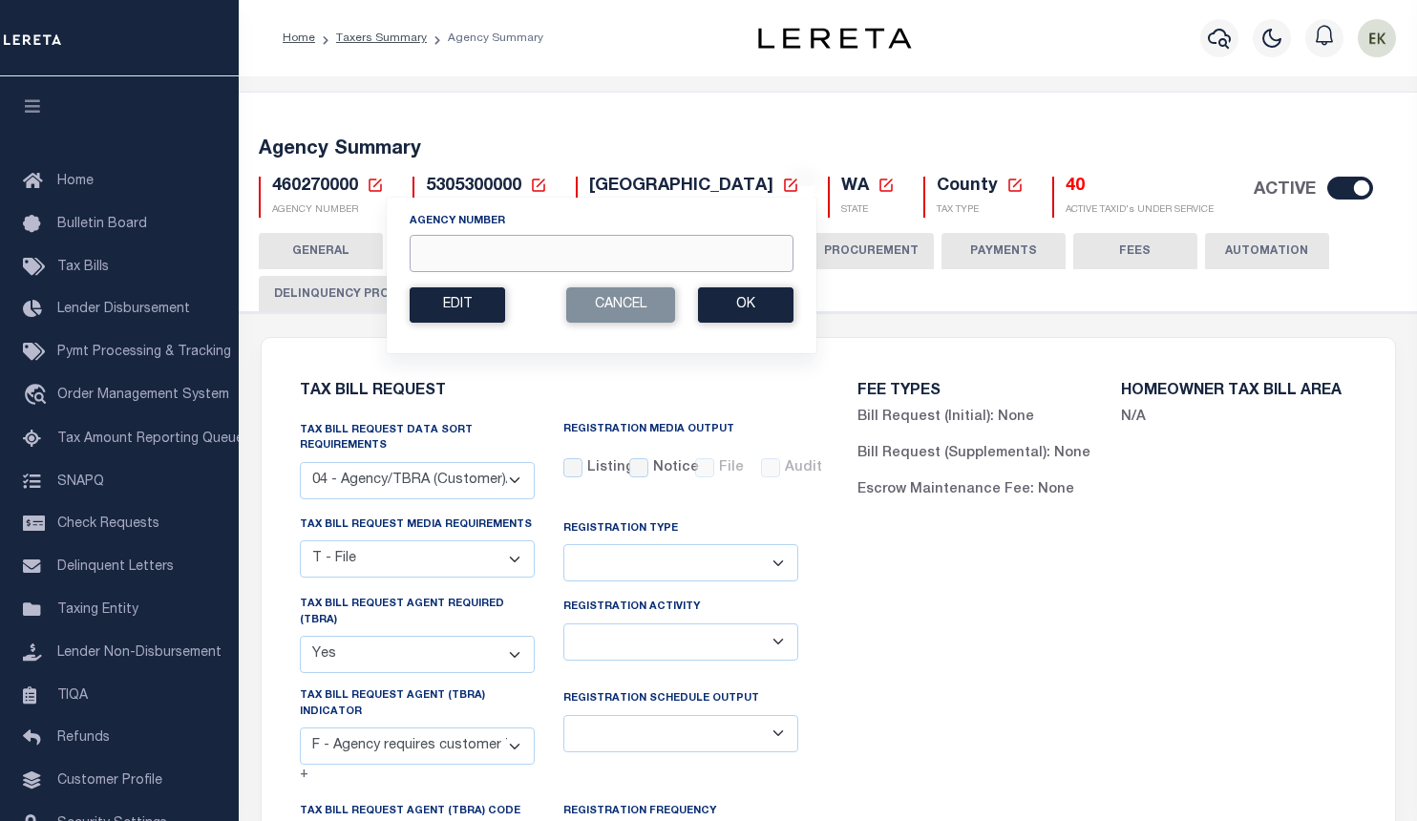
click at [502, 251] on input "Agency Number" at bounding box center [602, 253] width 384 height 37
paste input "457602300"
type input "457602300"
click at [736, 309] on button "Ok" at bounding box center [746, 304] width 96 height 35
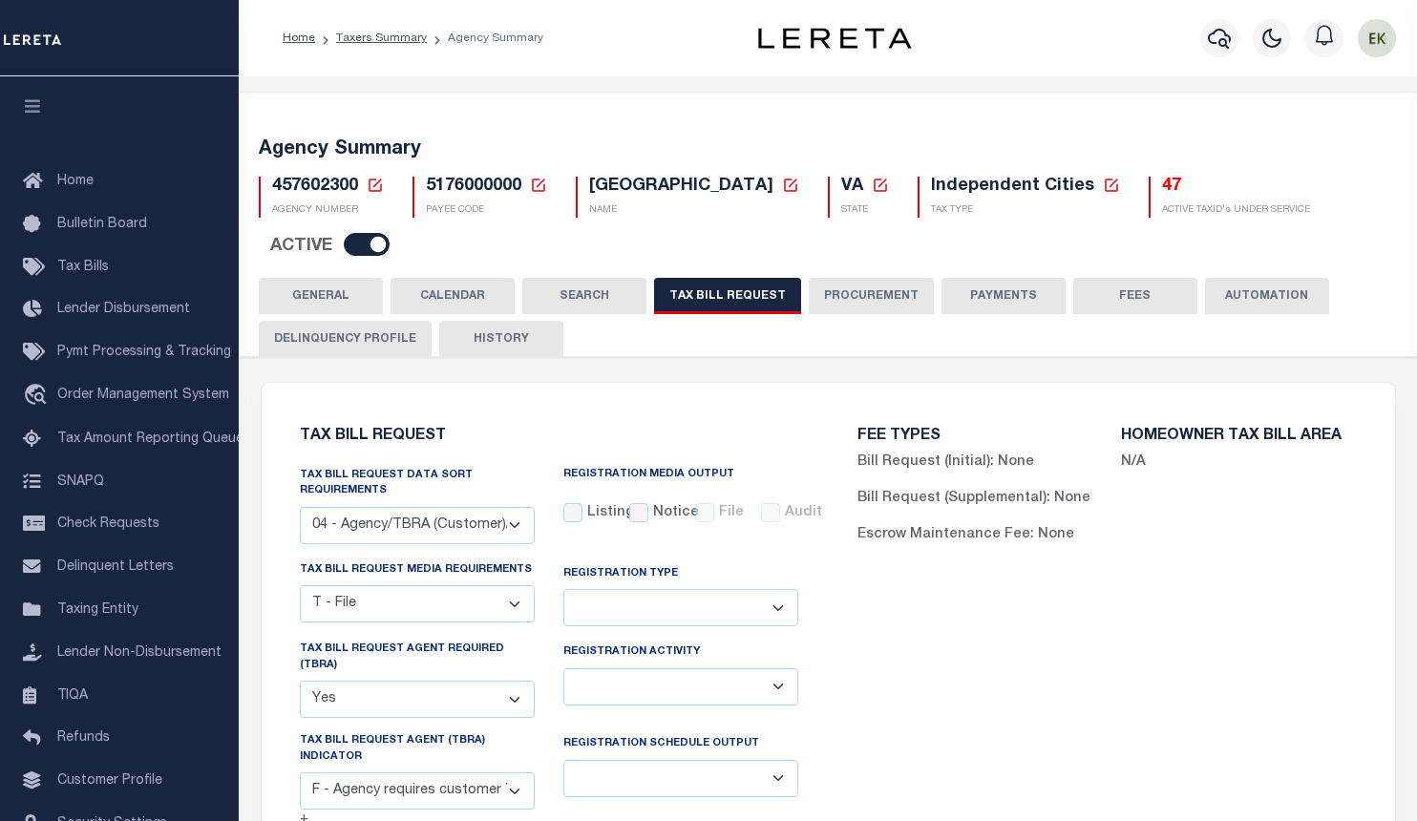
select select "28"
select select "22"
select select "true"
select select "14"
select select
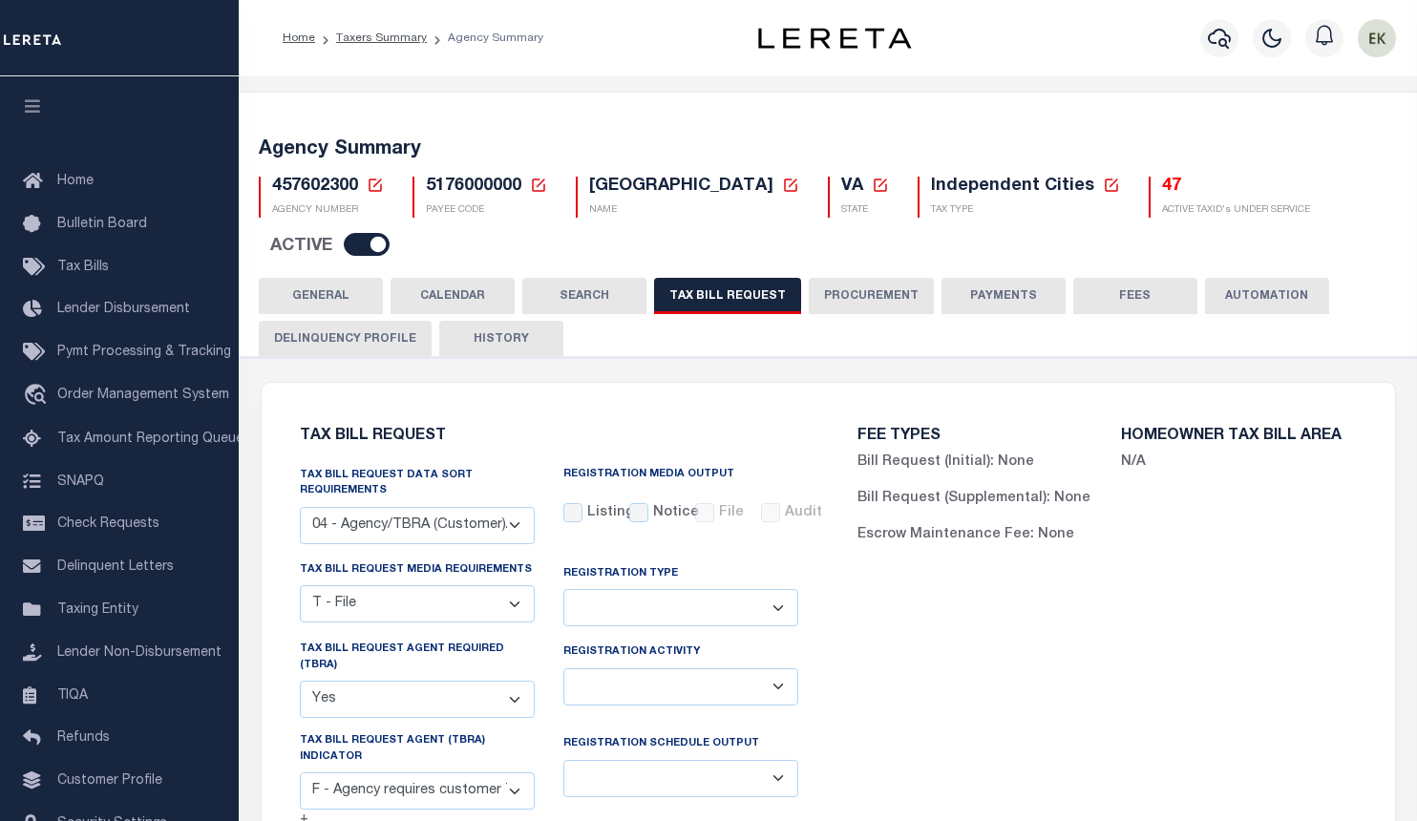
select select "3"
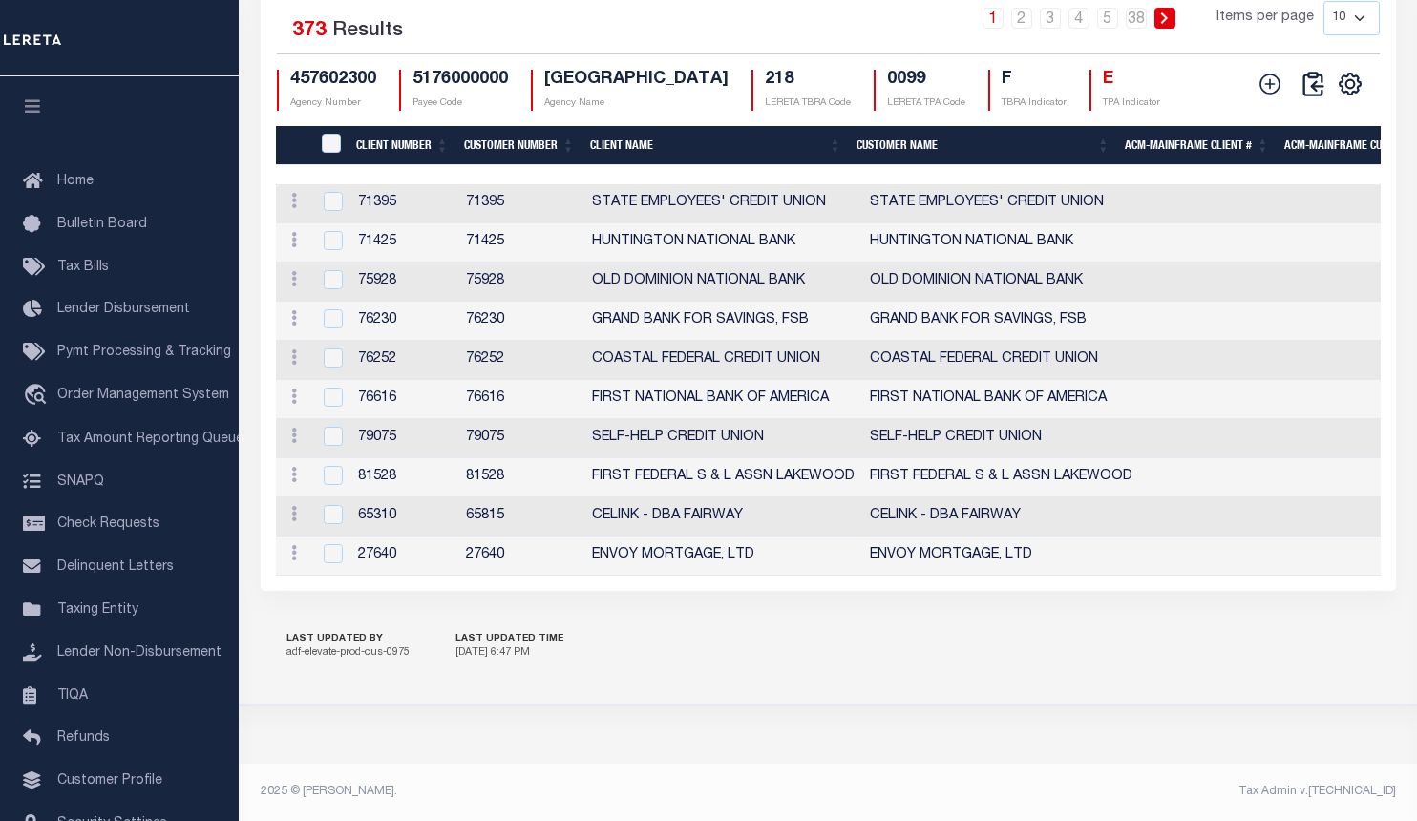
scroll to position [2202, 0]
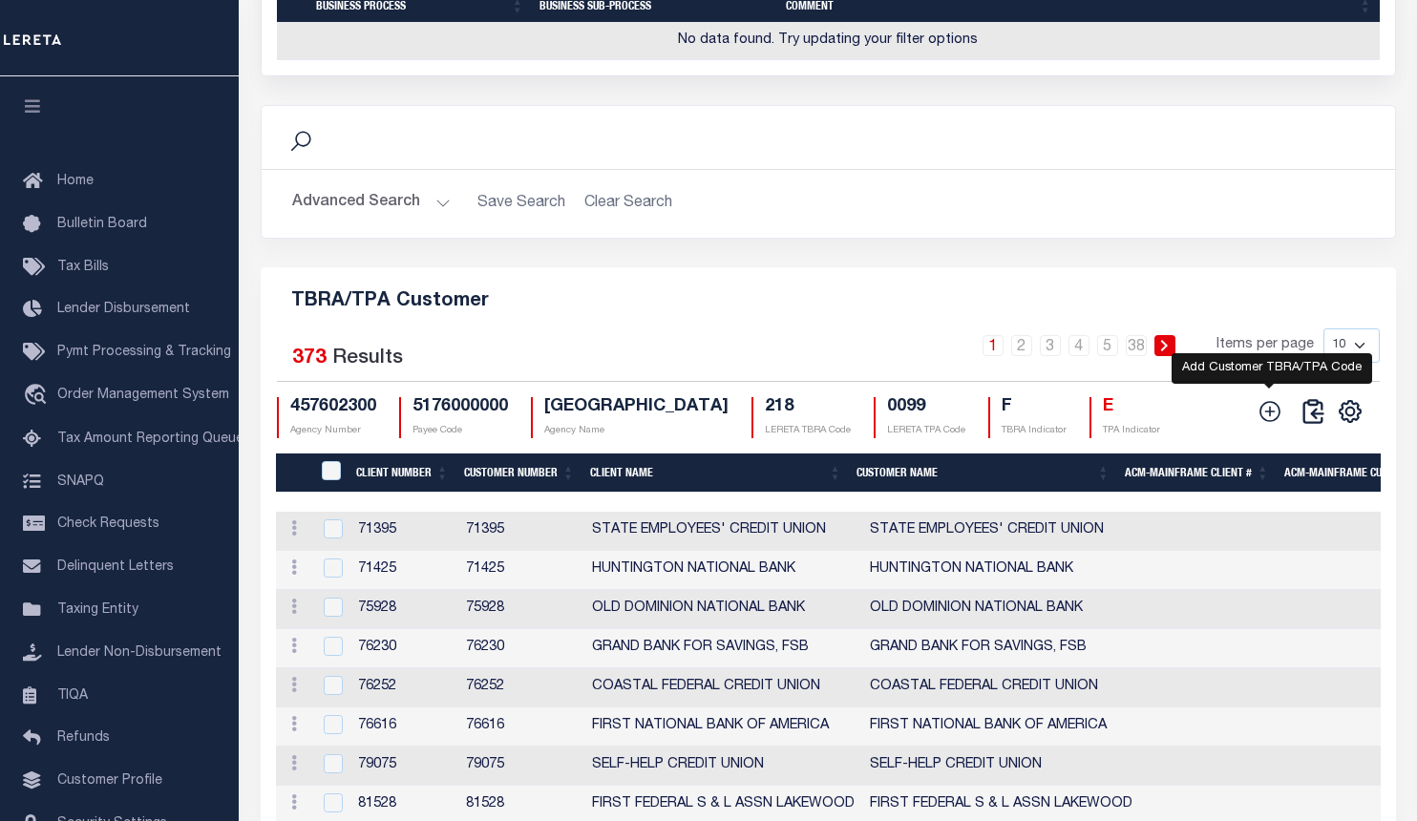
click at [1277, 424] on icon at bounding box center [1270, 411] width 25 height 25
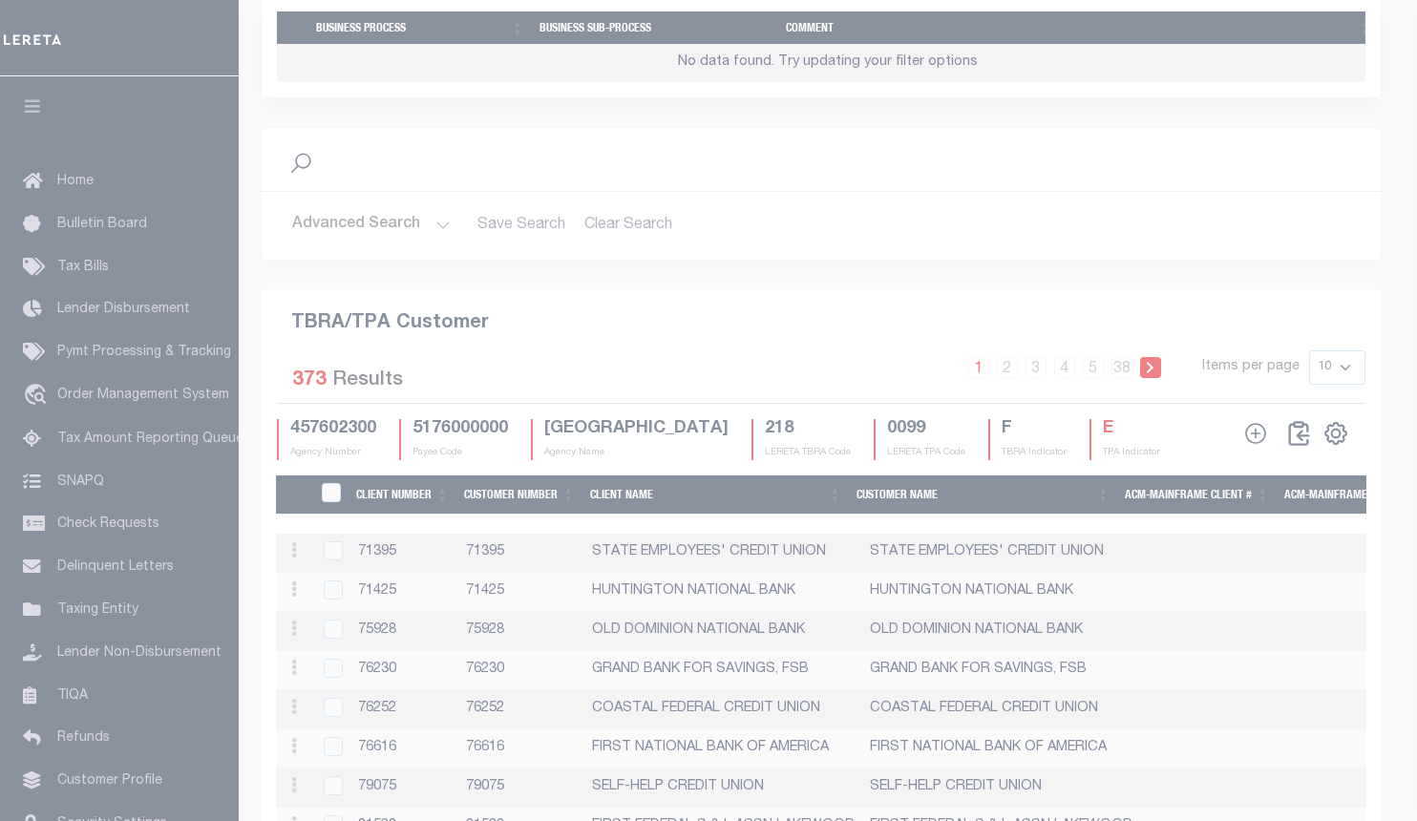
scroll to position [2165, 0]
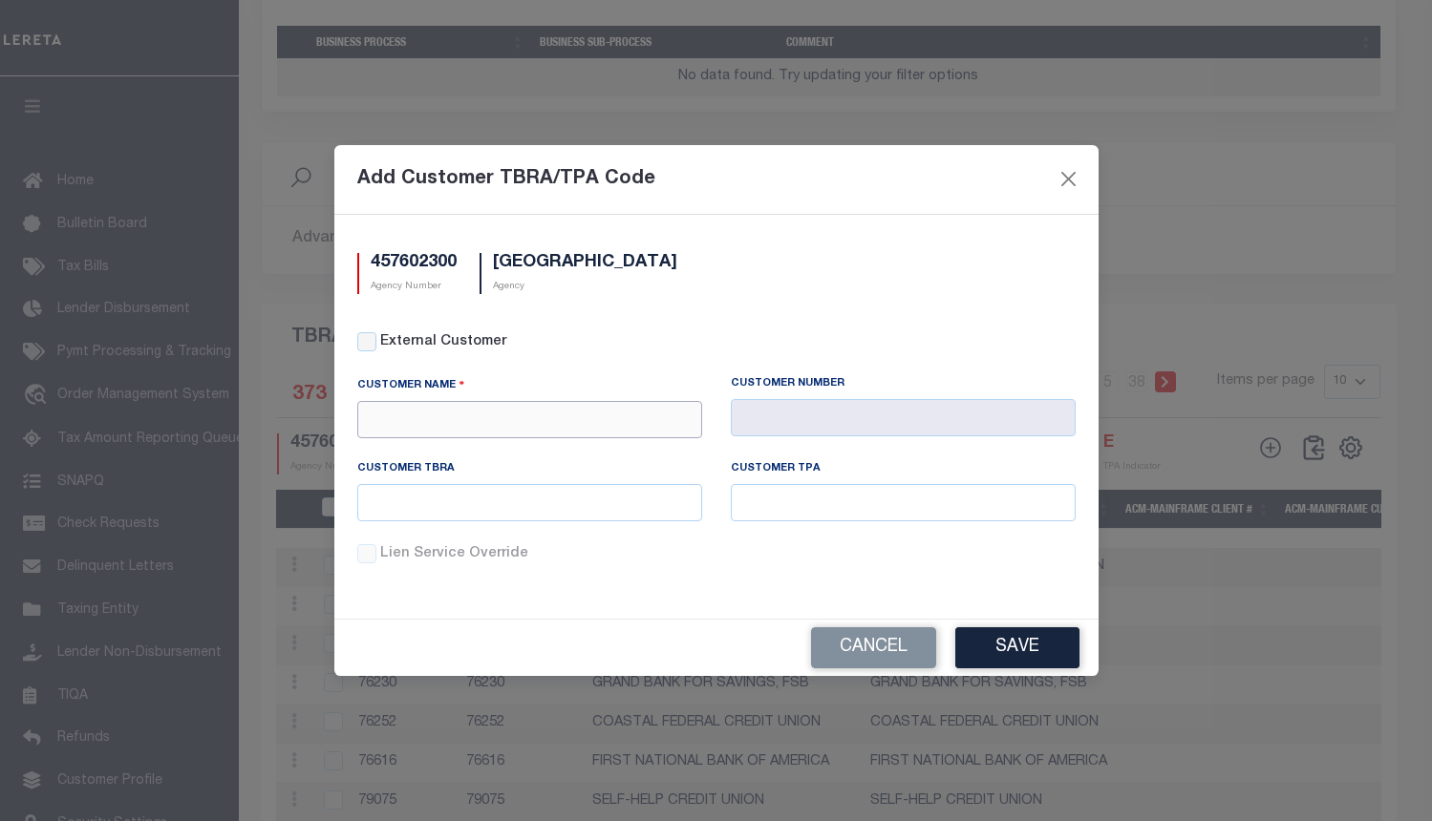
click at [563, 414] on input "text" at bounding box center [529, 419] width 345 height 37
click at [901, 631] on button "Cancel" at bounding box center [873, 648] width 125 height 41
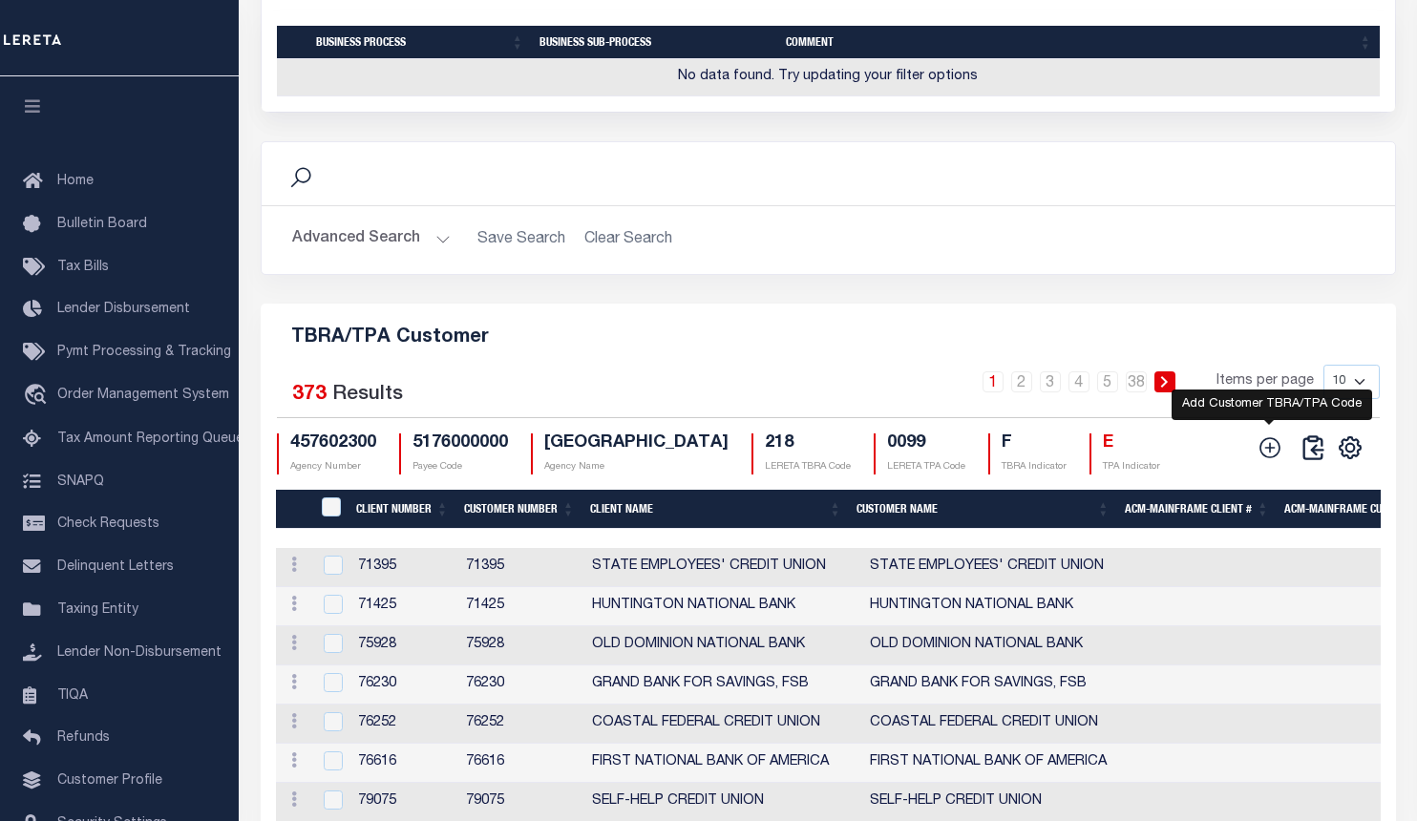
click at [1274, 460] on icon at bounding box center [1270, 448] width 25 height 25
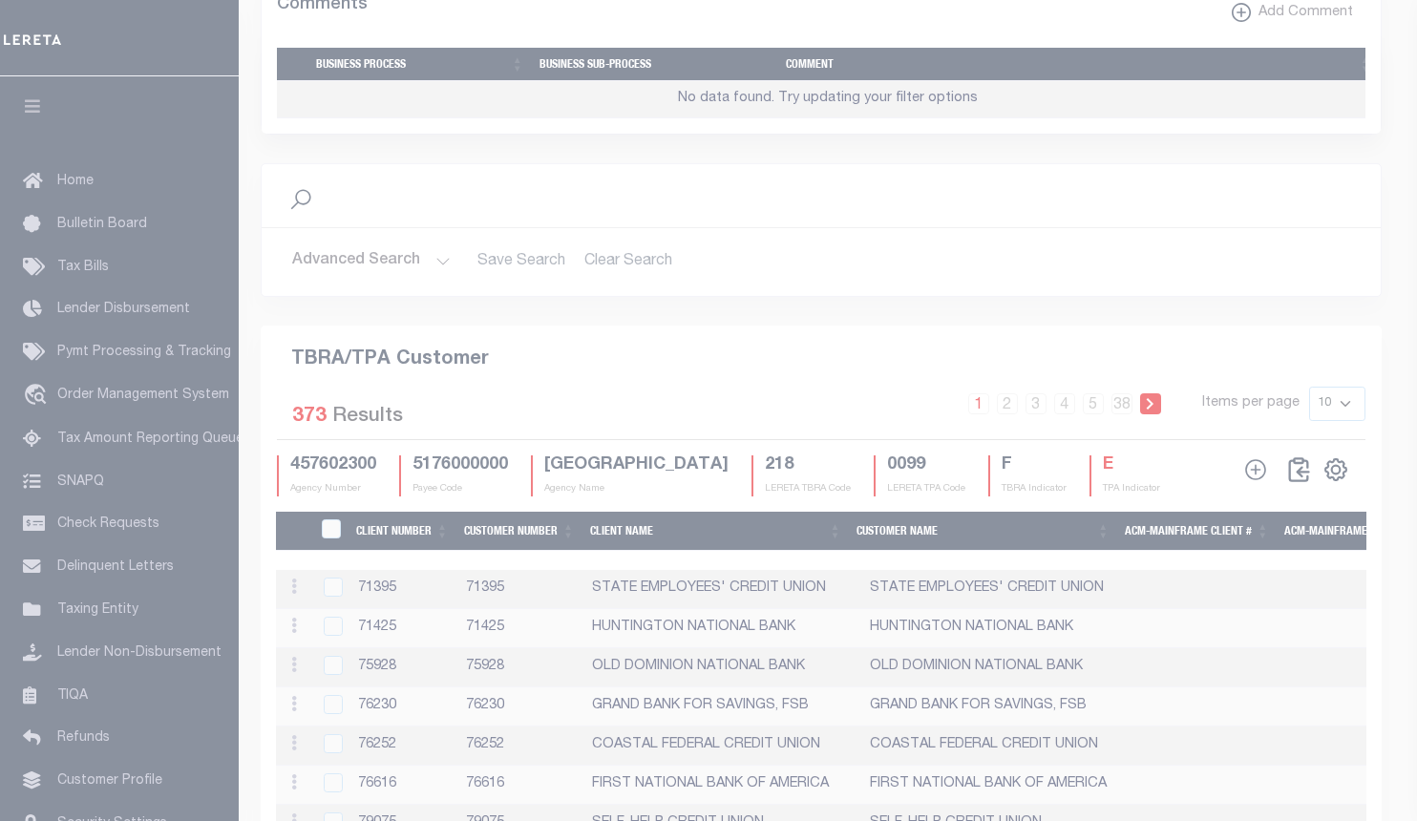
scroll to position [2154, 0]
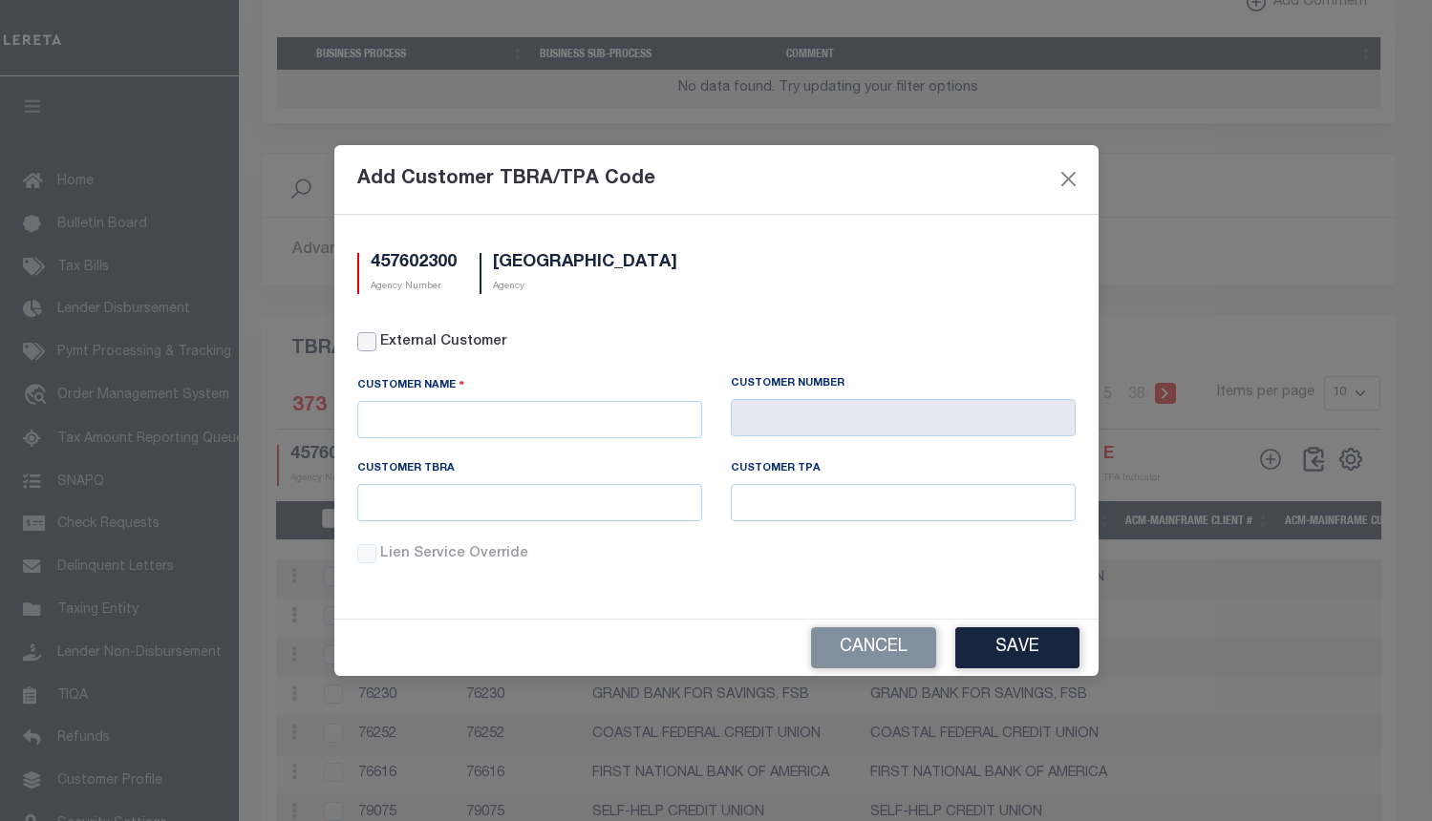
click at [368, 346] on input "External Customer" at bounding box center [366, 341] width 19 height 19
checkbox input "true"
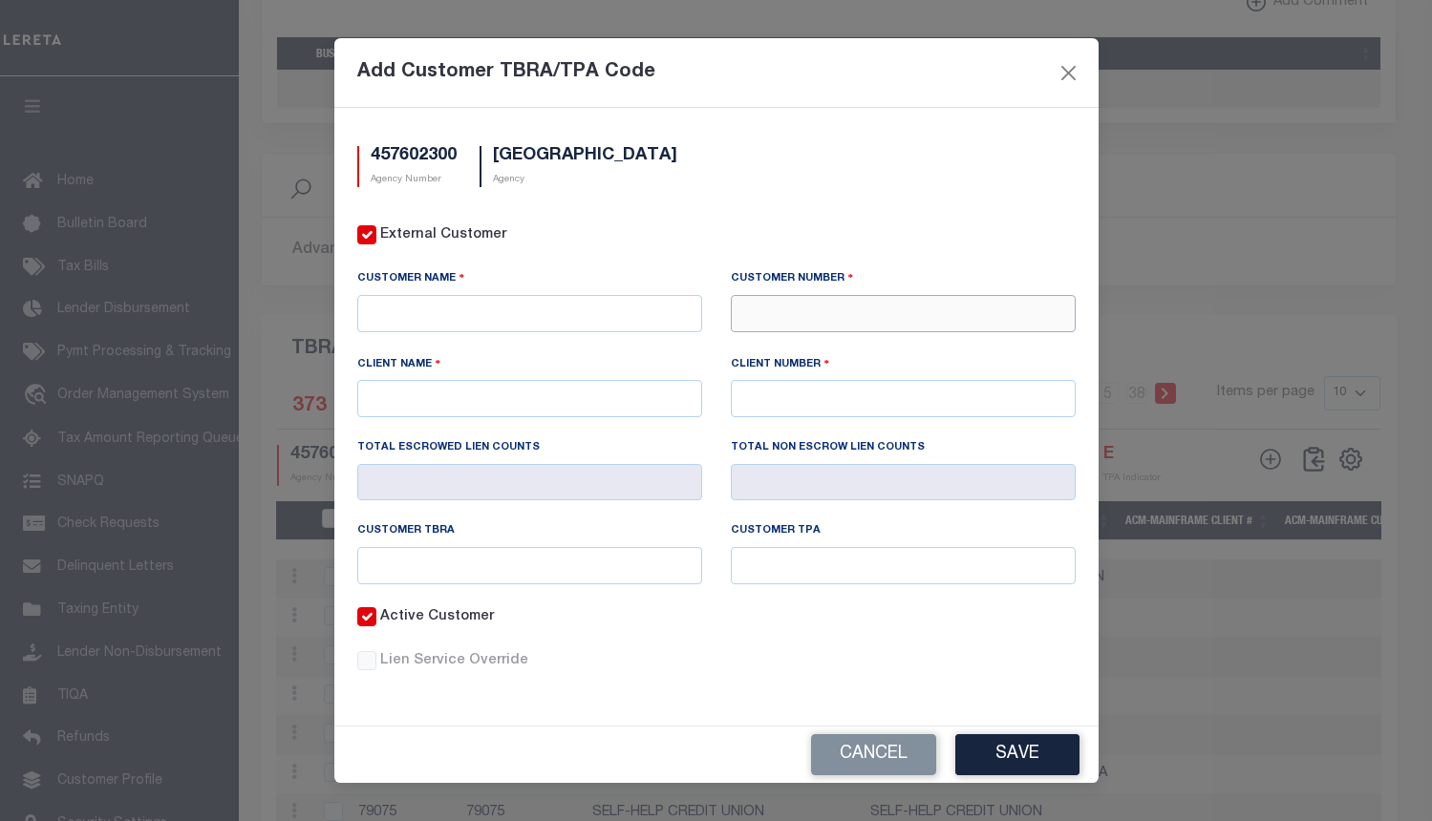
click at [801, 327] on input "text" at bounding box center [903, 313] width 345 height 37
paste input "37060"
type input "37060"
click at [862, 750] on button "Cancel" at bounding box center [873, 754] width 125 height 41
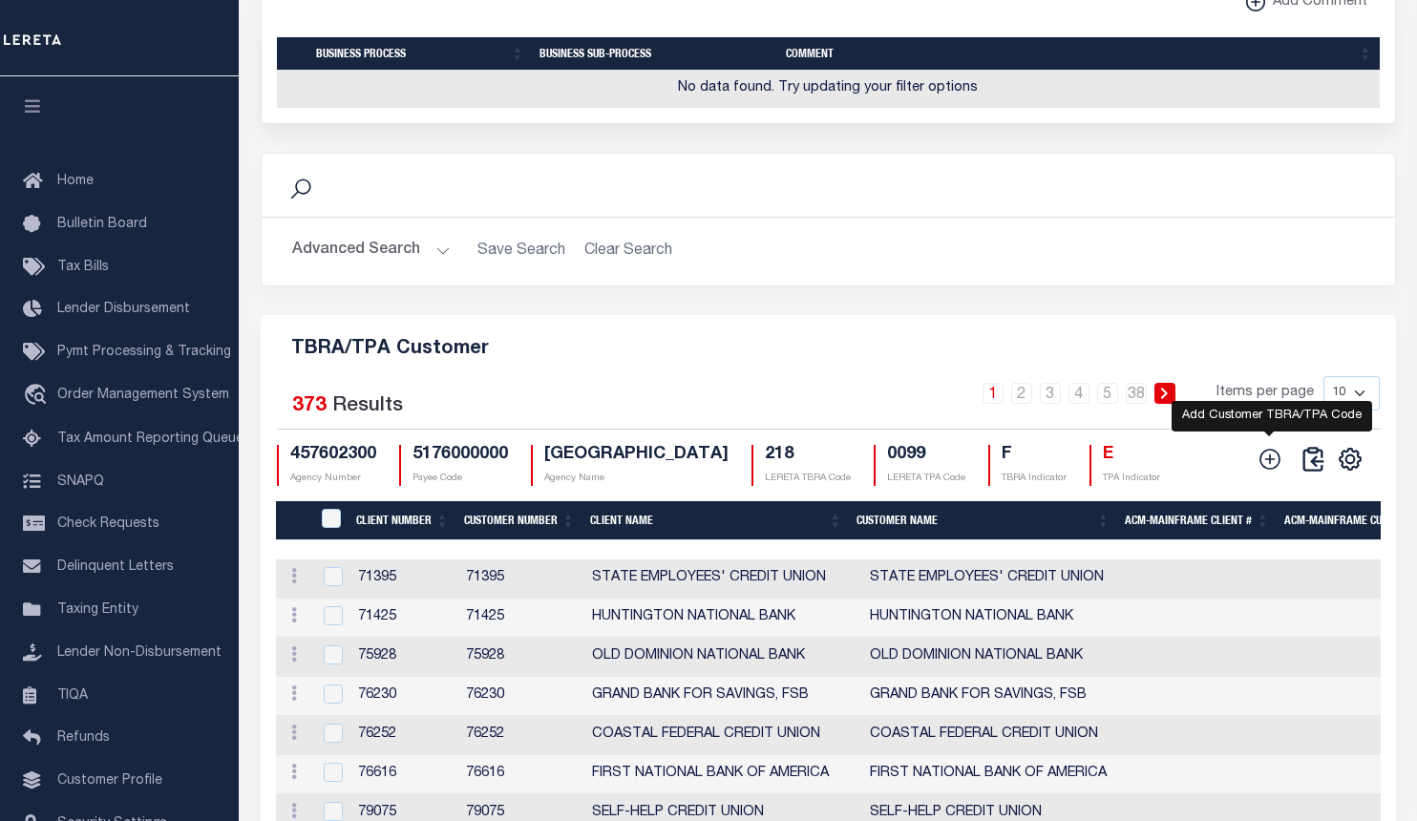
click at [1270, 470] on icon at bounding box center [1270, 459] width 21 height 21
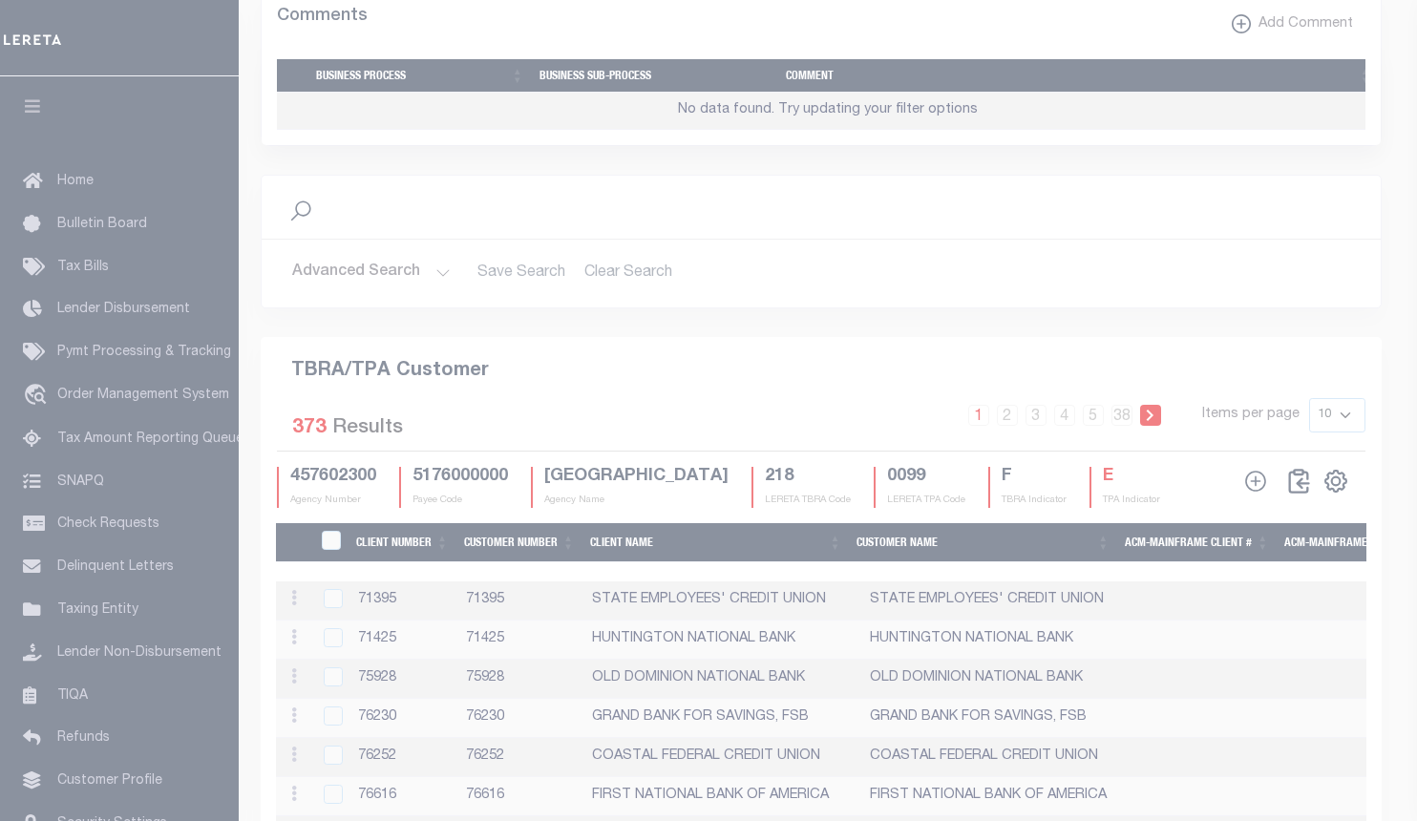
scroll to position [2142, 0]
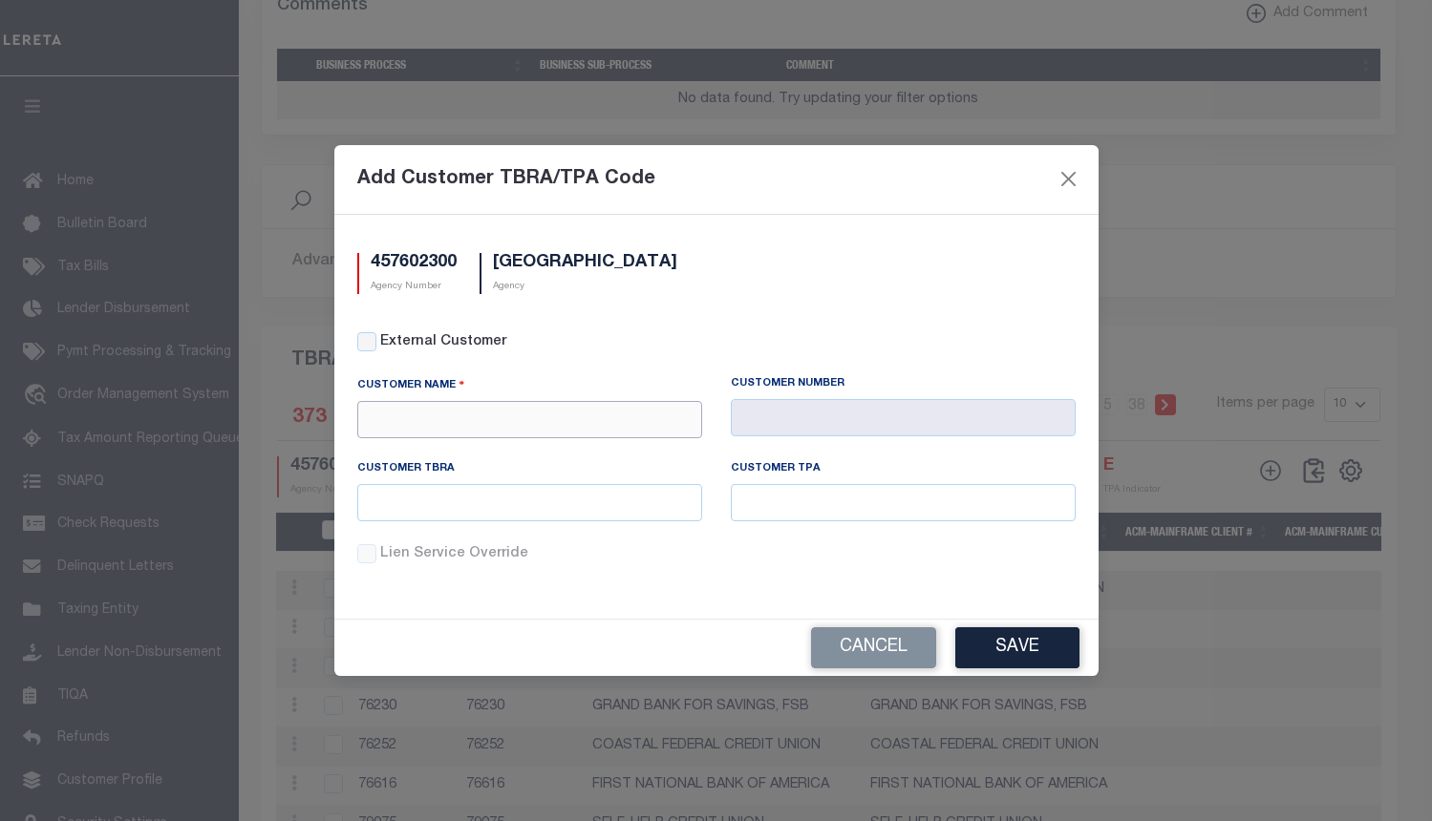
click at [441, 413] on input "text" at bounding box center [529, 419] width 345 height 37
click at [437, 452] on div "Renovo Financial" at bounding box center [529, 453] width 343 height 31
type input "Renovo Financial"
type input "2241"
type input "Renovo Financial"
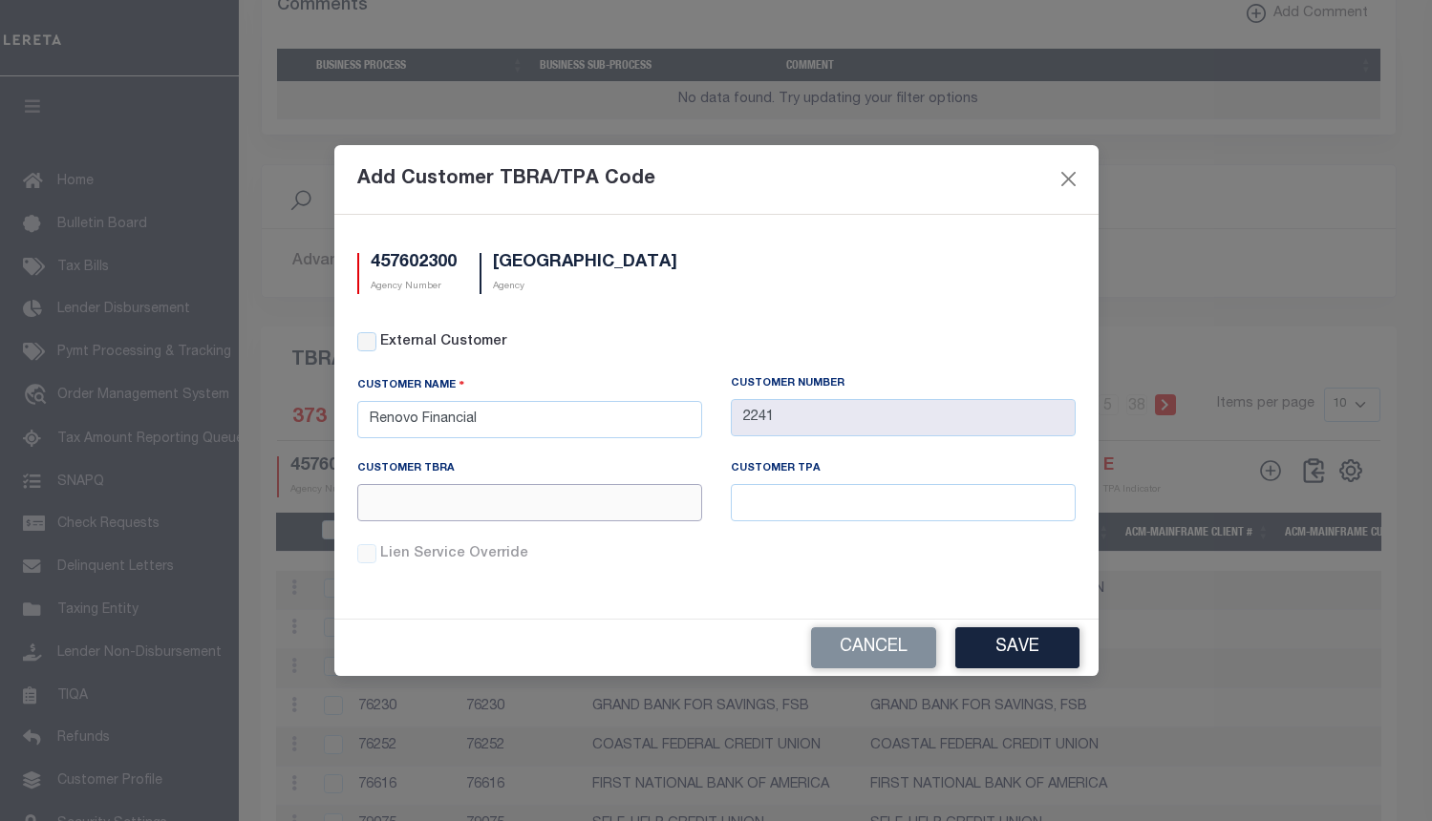
click at [562, 500] on input "text" at bounding box center [529, 502] width 345 height 37
click at [1065, 179] on button "Close" at bounding box center [1067, 179] width 25 height 25
